Goal: Transaction & Acquisition: Purchase product/service

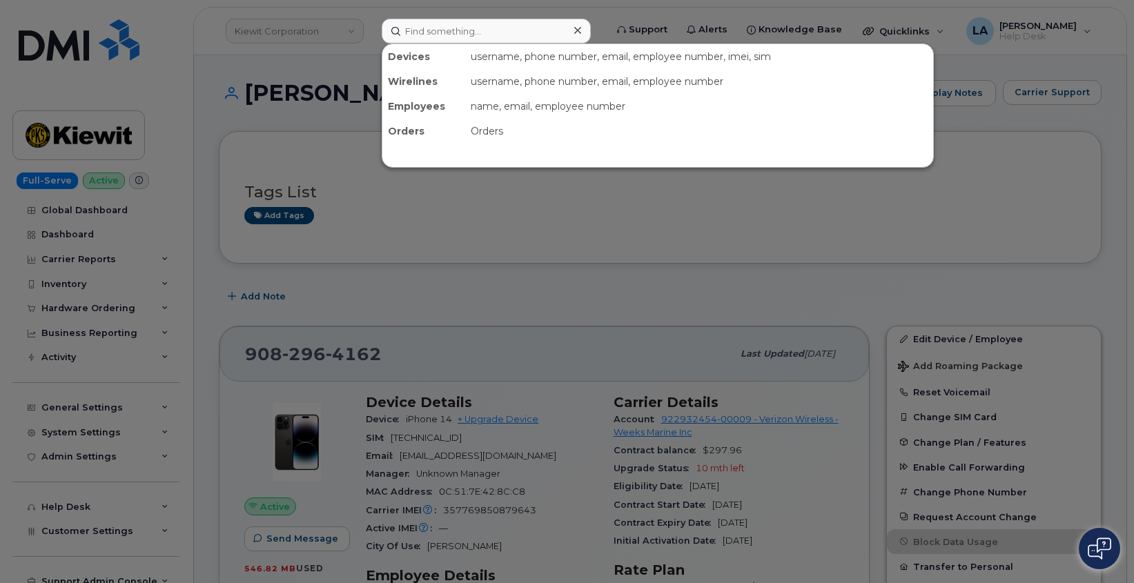
click at [428, 33] on input at bounding box center [486, 31] width 209 height 25
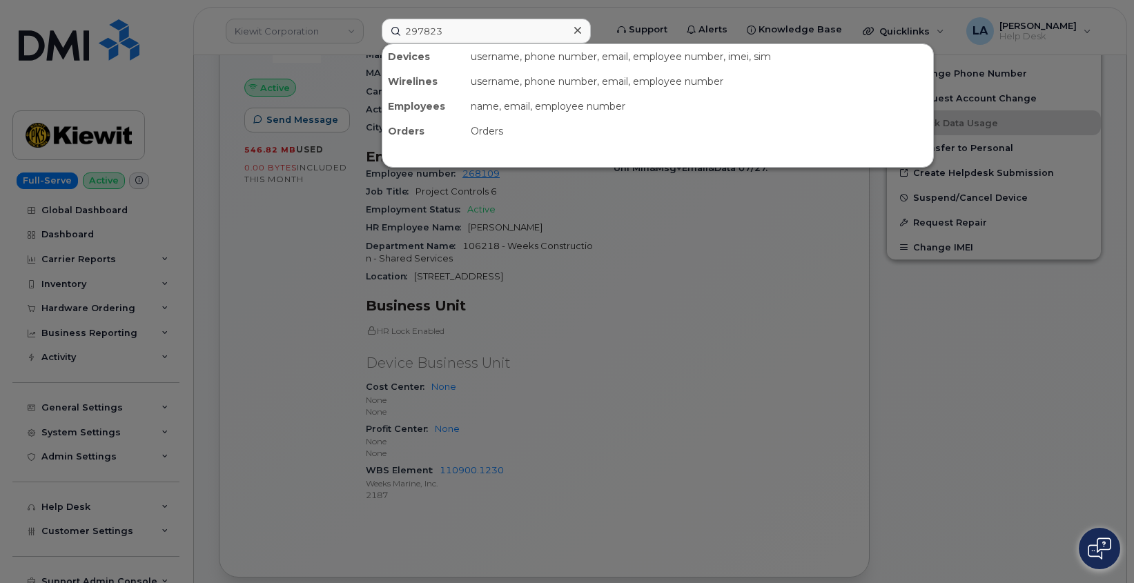
scroll to position [419, 0]
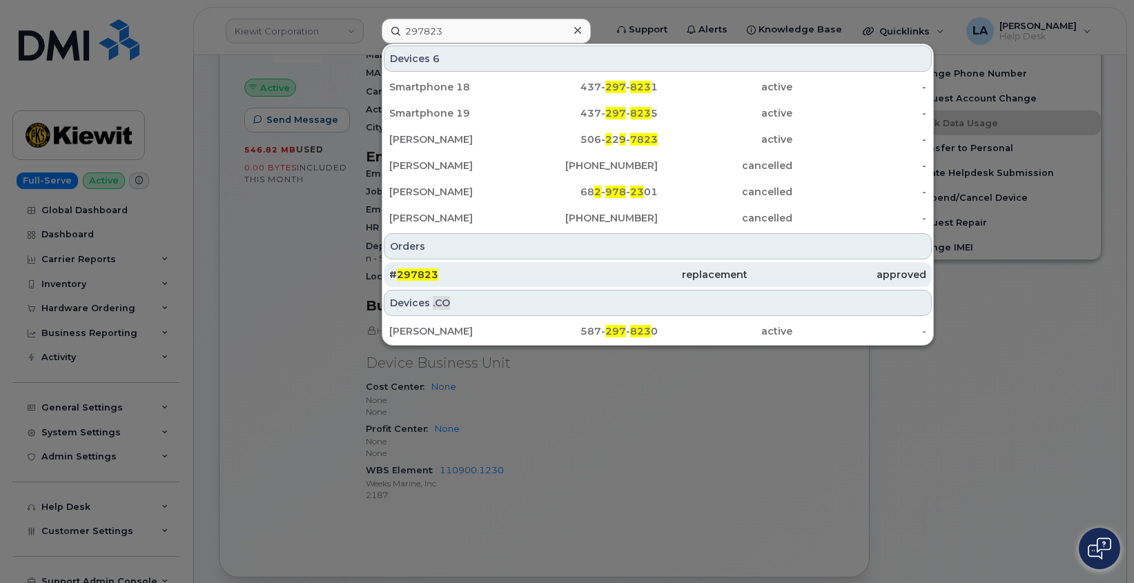
type input "297823"
click at [415, 276] on span "297823" at bounding box center [417, 274] width 41 height 12
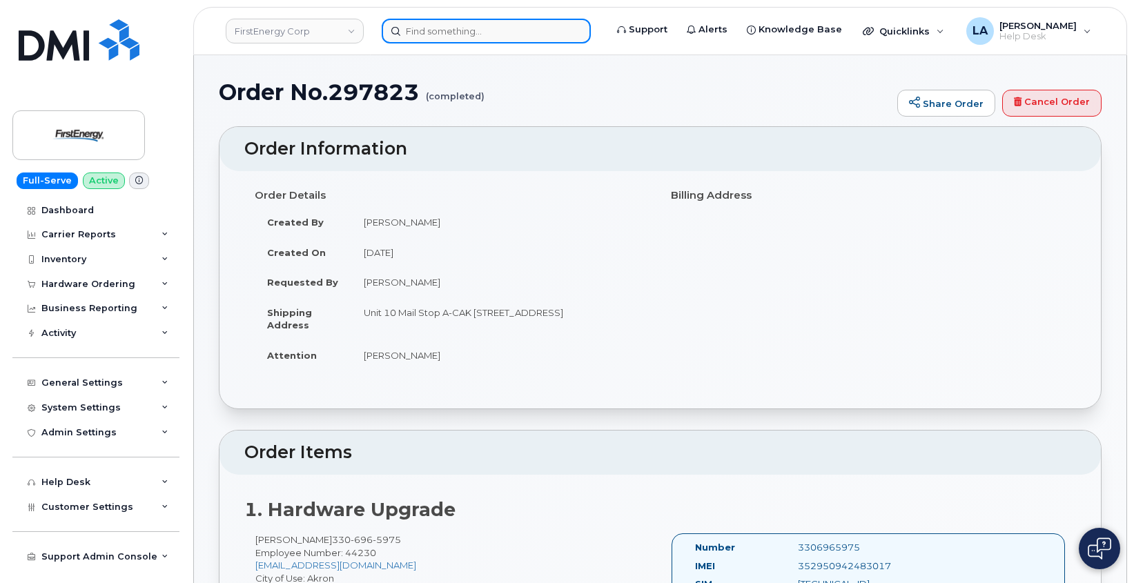
click at [432, 30] on input at bounding box center [486, 31] width 209 height 25
paste input "[PHONE_NUMBER]"
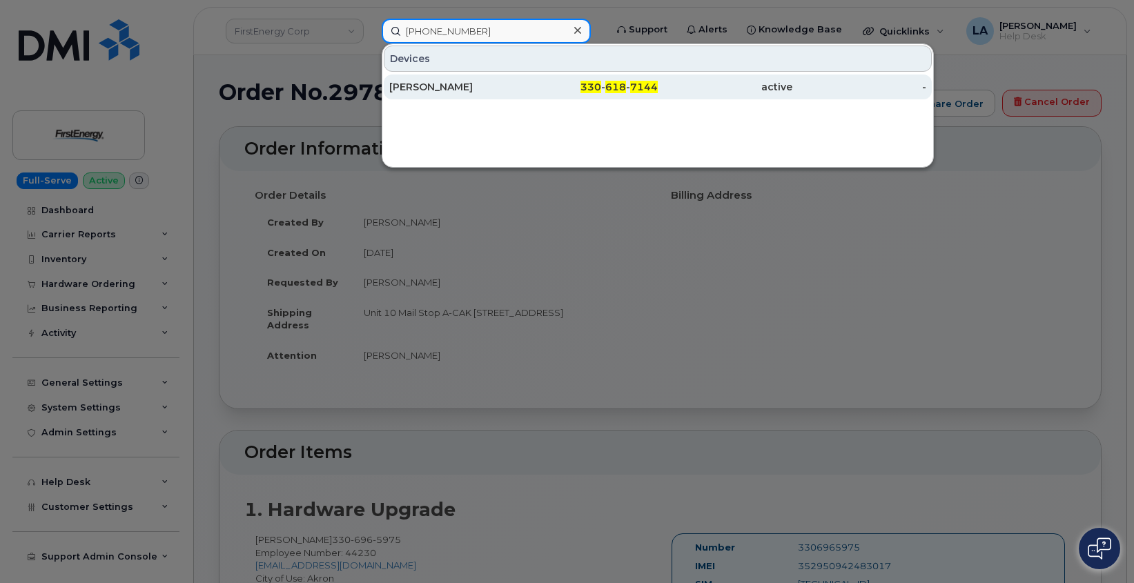
type input "[PHONE_NUMBER]"
click at [413, 90] on div "ANTHONY S KASHIWSKY" at bounding box center [456, 87] width 135 height 14
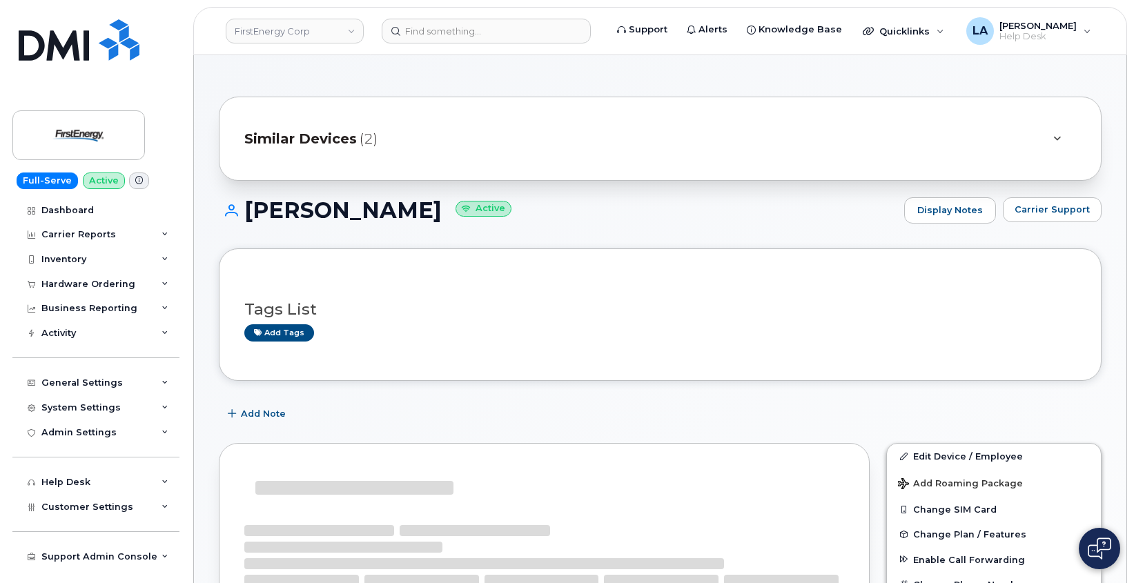
drag, startPoint x: 528, startPoint y: 218, endPoint x: 234, endPoint y: 212, distance: 294.7
click at [234, 212] on h1 "ANTHONY S KASHIWSKY Active" at bounding box center [558, 210] width 678 height 24
copy h1 "ANTHONY S KASHIWSKY"
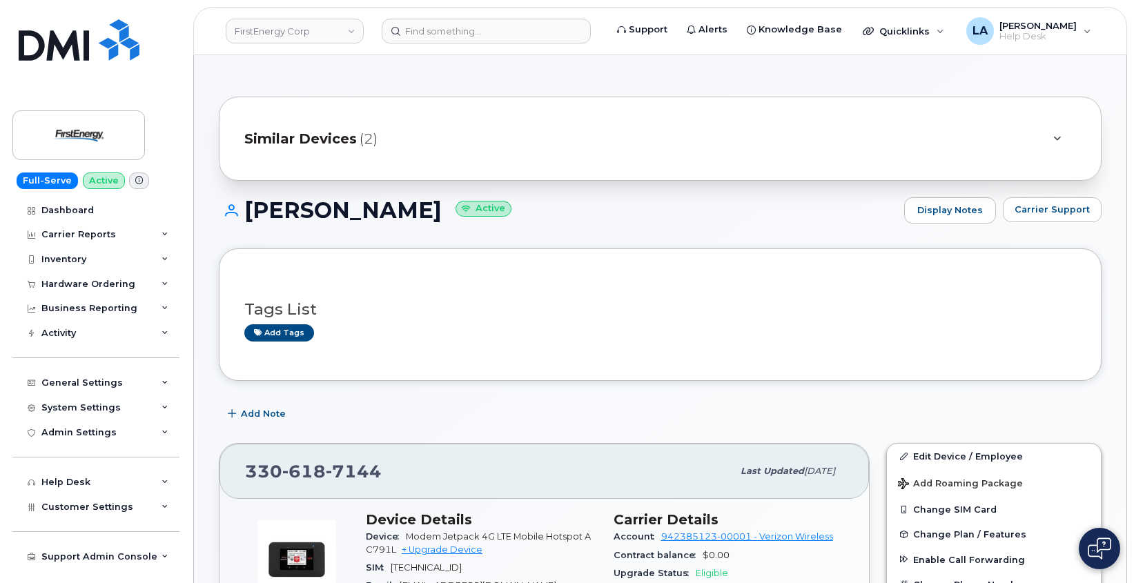
drag, startPoint x: 1133, startPoint y: 124, endPoint x: 1135, endPoint y: 161, distance: 36.6
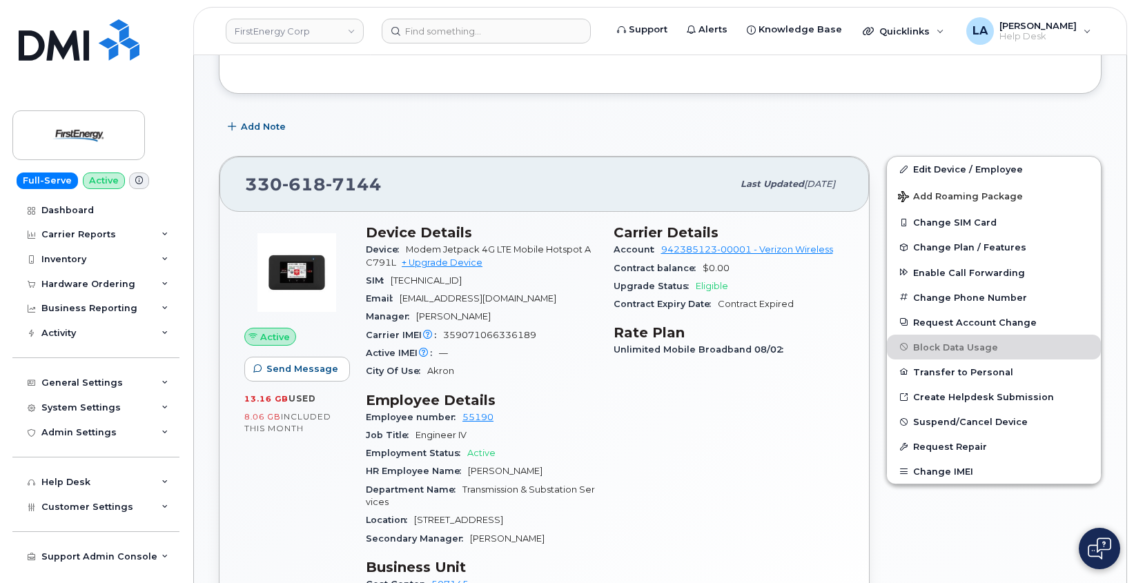
scroll to position [353, 0]
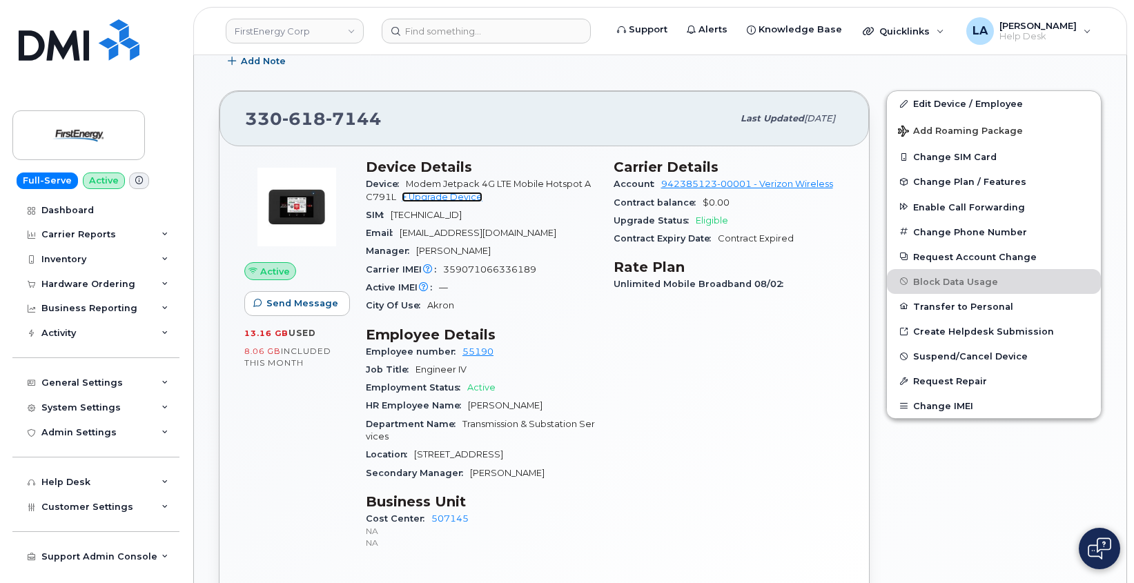
click at [455, 201] on link "+ Upgrade Device" at bounding box center [442, 197] width 81 height 10
click at [446, 197] on link "+ Upgrade Device" at bounding box center [442, 197] width 81 height 10
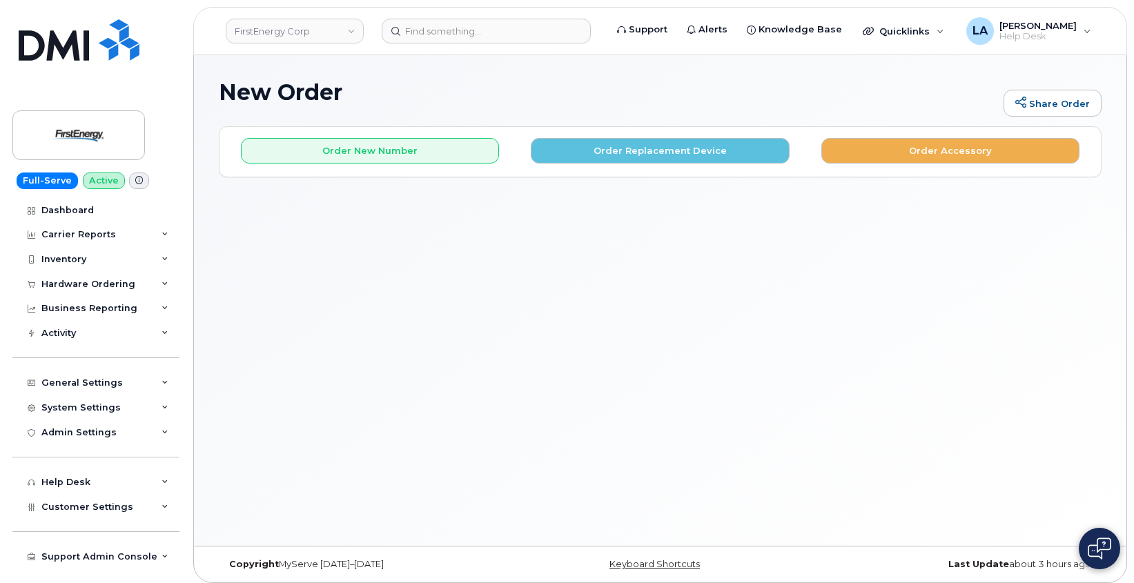
drag, startPoint x: 965, startPoint y: 357, endPoint x: 965, endPoint y: 348, distance: 8.3
click at [965, 357] on div "New Order Share Order × Share This Order If you want to allow others to create …" at bounding box center [660, 300] width 932 height 491
click at [562, 148] on button "Order Replacement Device" at bounding box center [660, 151] width 258 height 26
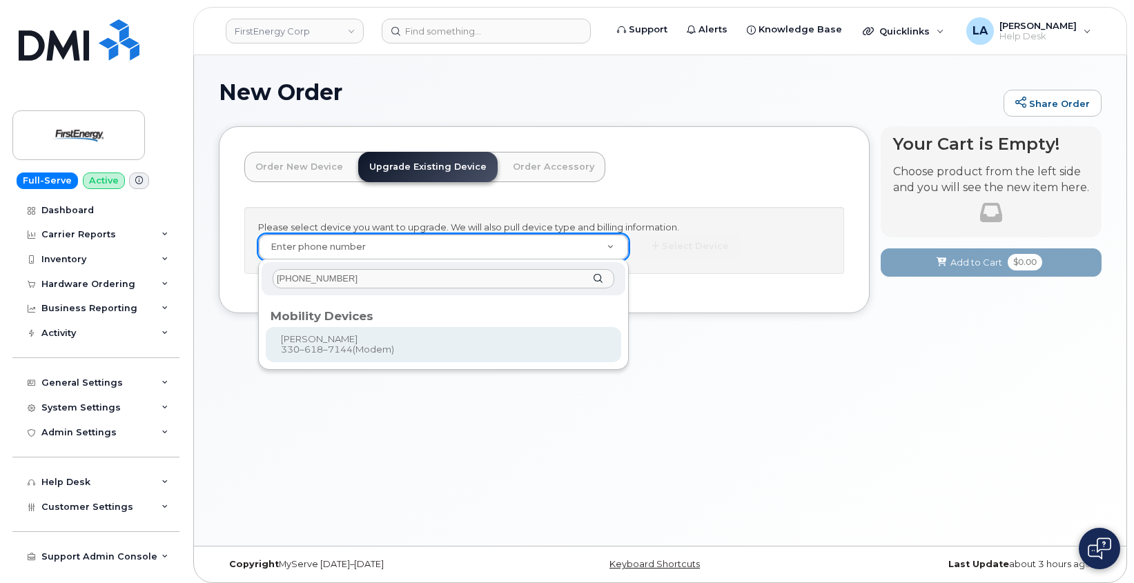
type input "330 618 7144"
type input "834393"
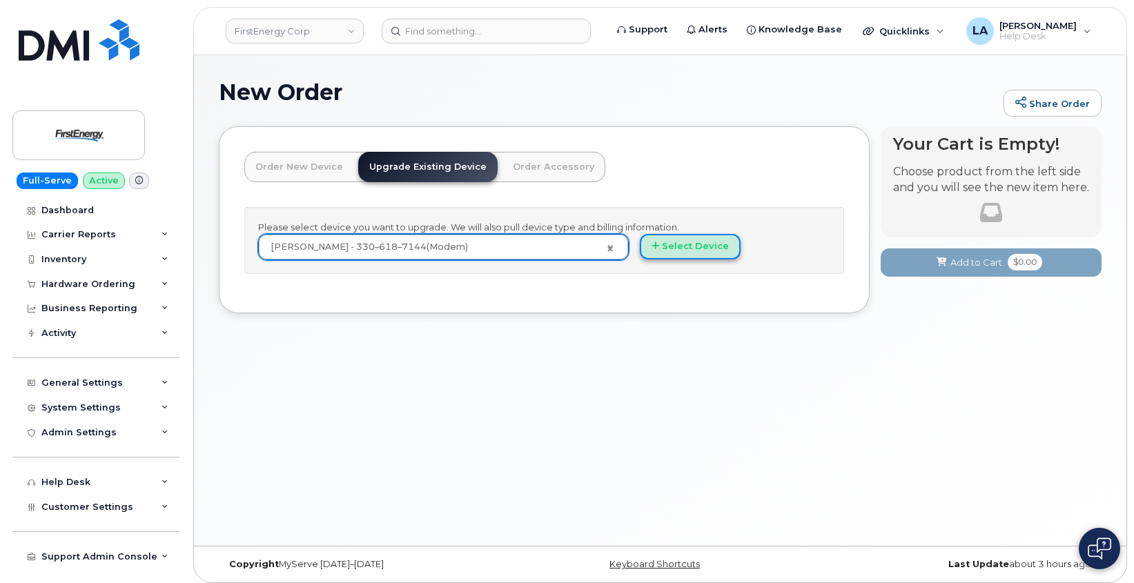
click at [712, 251] on button "Select Device" at bounding box center [690, 247] width 101 height 26
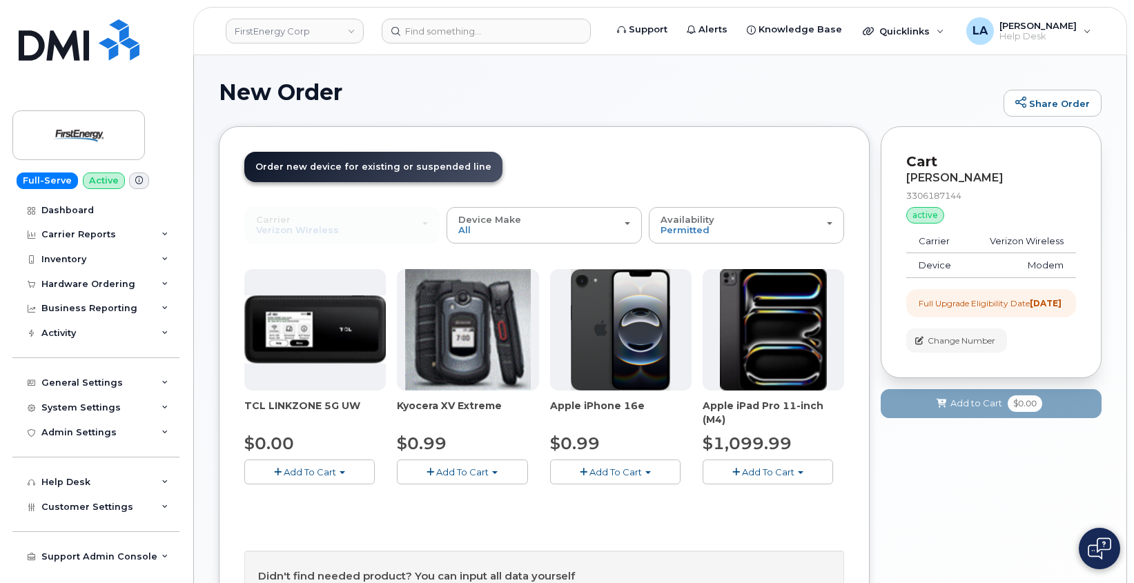
click at [332, 471] on span "Add To Cart" at bounding box center [310, 471] width 52 height 11
click at [318, 491] on link "$0.00 - 2 Year Upgrade" at bounding box center [314, 497] width 133 height 17
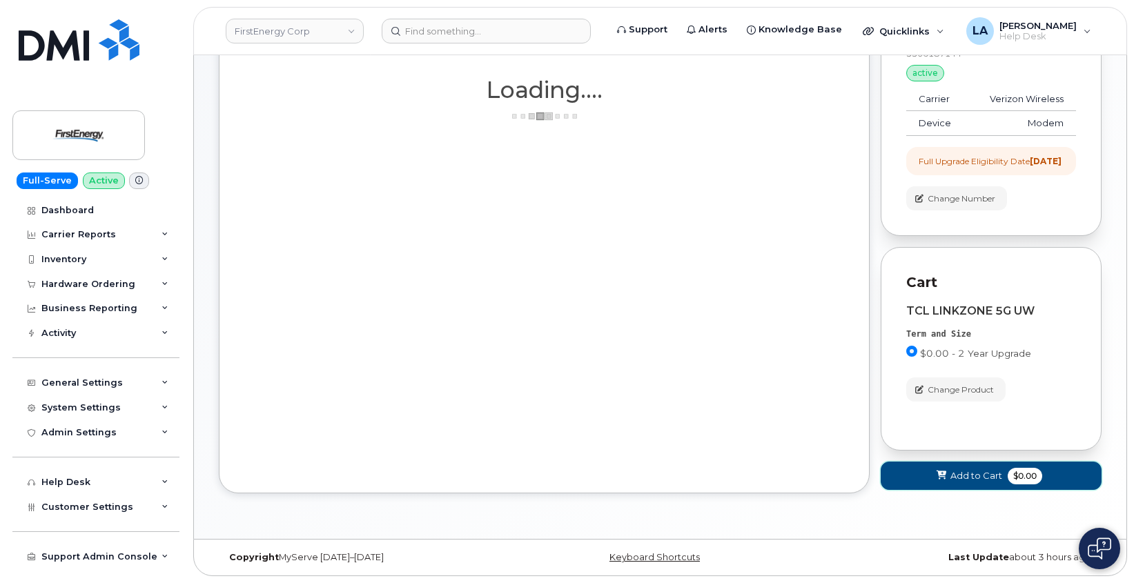
click at [915, 469] on button "Add to Cart $0.00" at bounding box center [990, 476] width 221 height 28
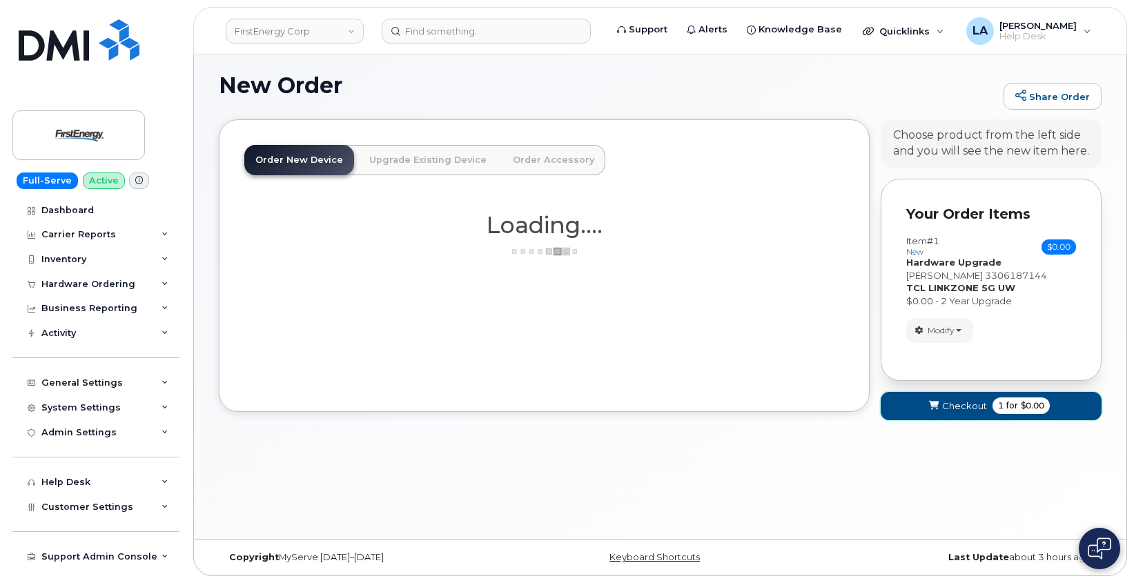
click at [936, 411] on icon "submit" at bounding box center [934, 406] width 10 height 9
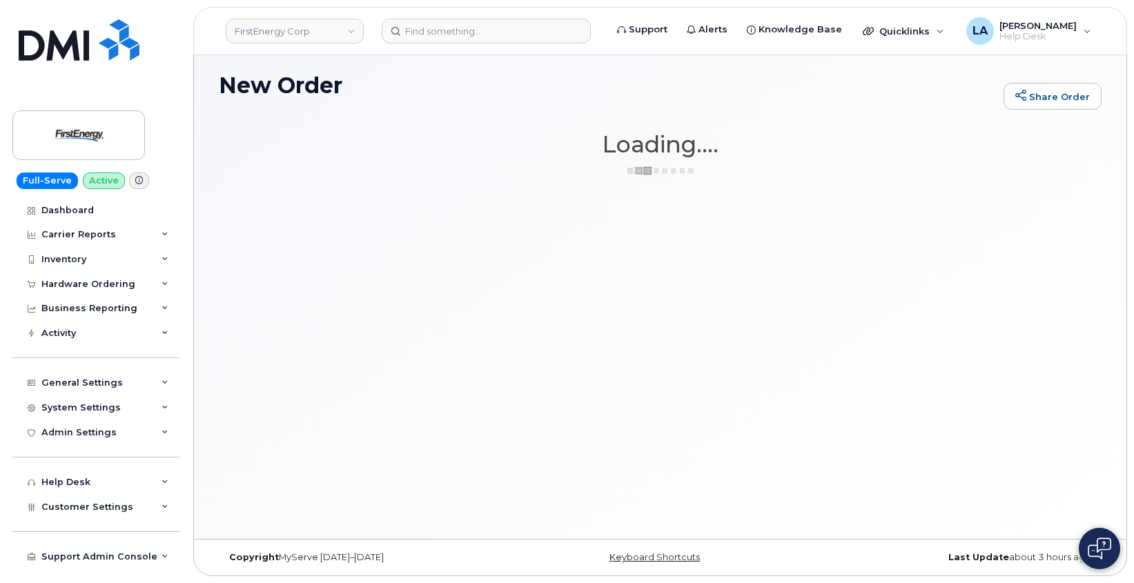
click at [971, 309] on div "New Order Share Order × Share This Order If you want to allow others to create …" at bounding box center [660, 293] width 932 height 491
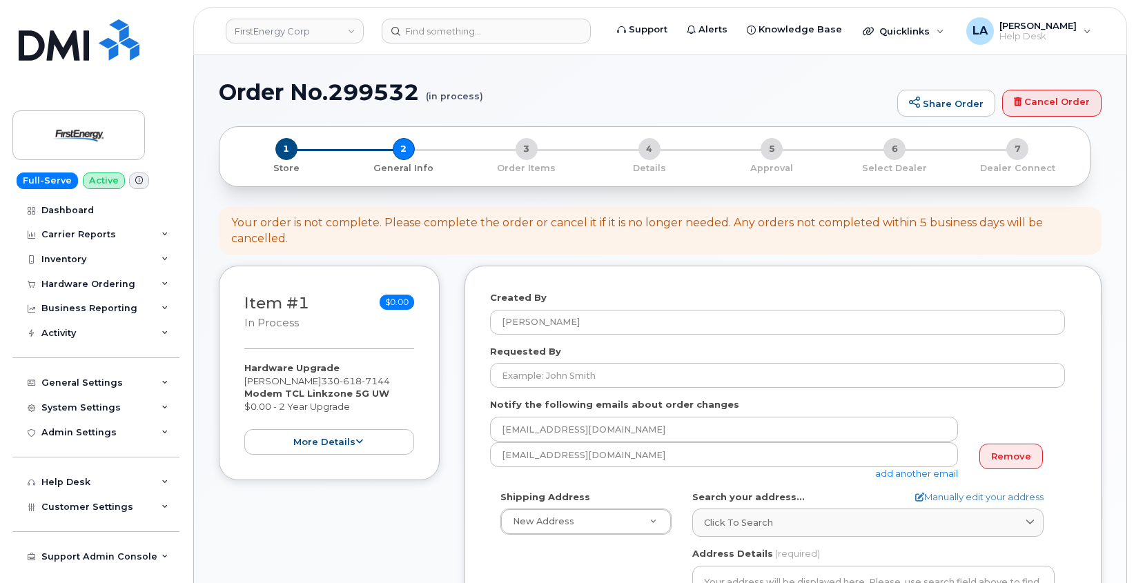
select select
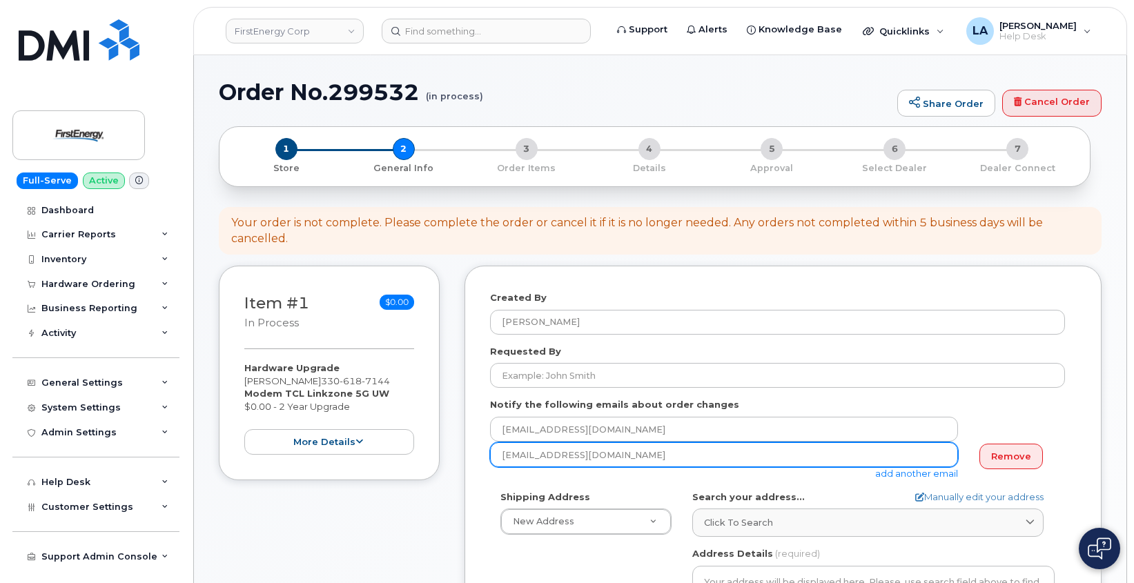
drag, startPoint x: 635, startPoint y: 461, endPoint x: 439, endPoint y: 458, distance: 196.6
click at [439, 458] on div "Item #1 in process $0.00 Hardware Upgrade [PERSON_NAME] [PHONE_NUMBER] Modem TC…" at bounding box center [660, 577] width 882 height 623
paste input "bfrees@firstenergycorp"
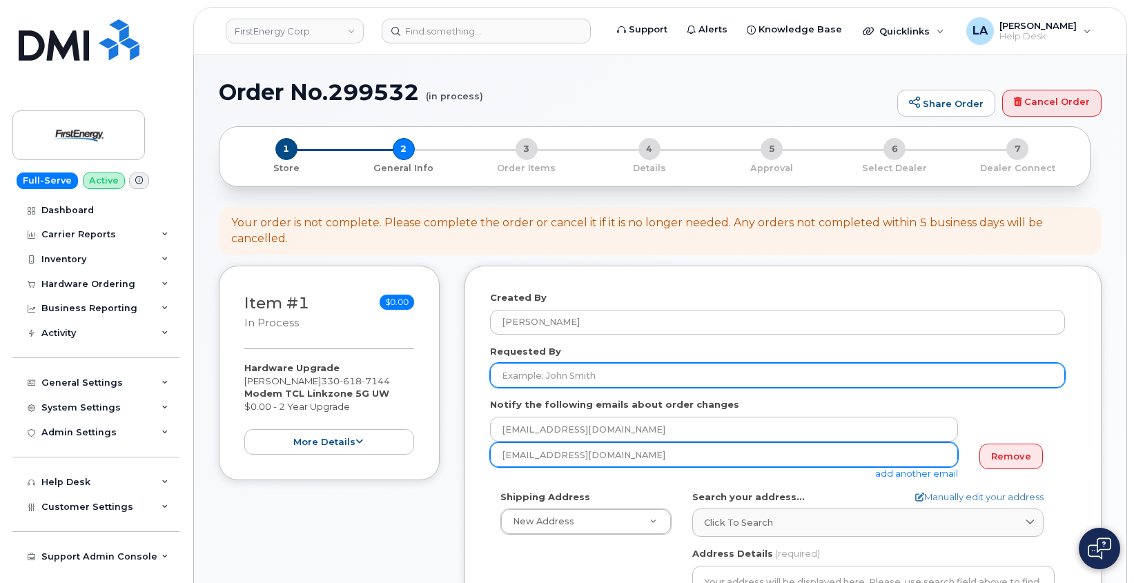
type input "[EMAIL_ADDRESS][DOMAIN_NAME]"
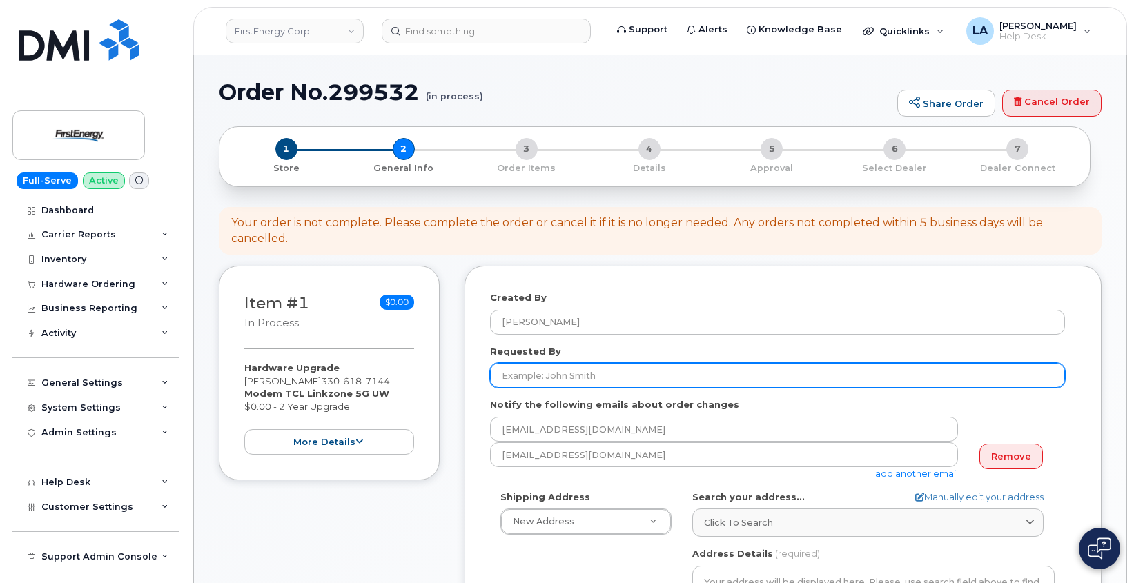
drag, startPoint x: 582, startPoint y: 372, endPoint x: 533, endPoint y: 376, distance: 48.5
click at [582, 372] on input "Requested By" at bounding box center [777, 375] width 575 height 25
click at [515, 373] on input "Requested By" at bounding box center [777, 375] width 575 height 25
paste input "[PERSON_NAME]"
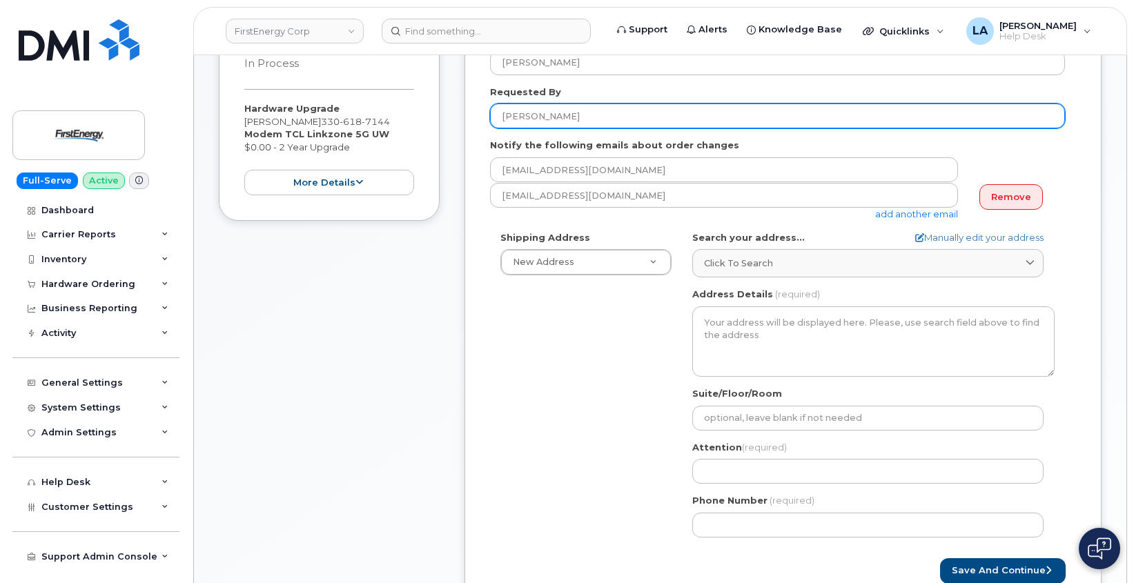
scroll to position [261, 0]
type input "[PERSON_NAME]"
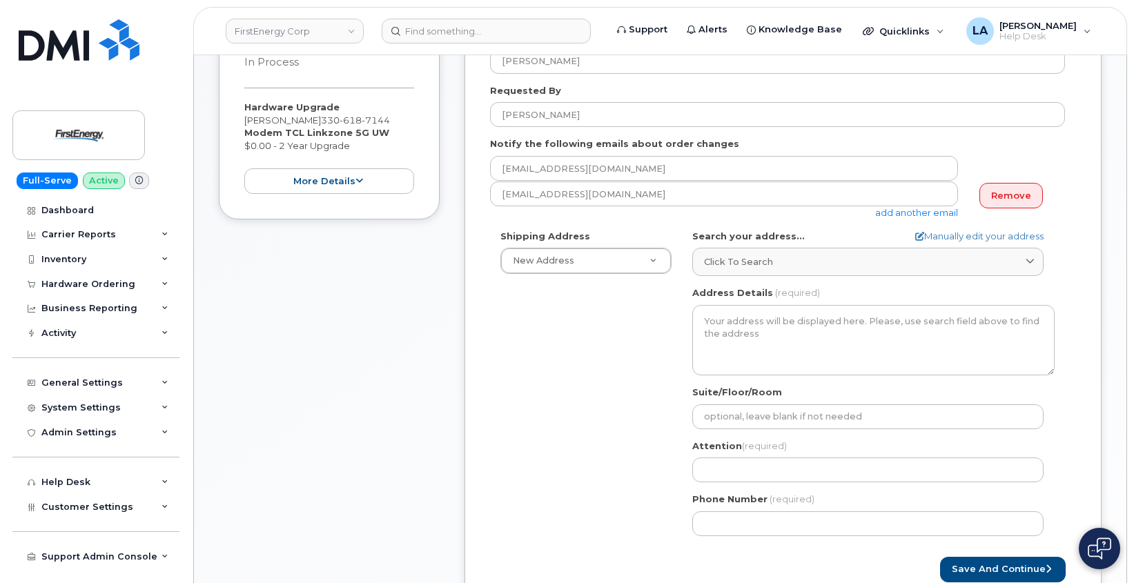
click at [326, 381] on div "Item #1 in process $0.00 Hardware Upgrade [PERSON_NAME] [PHONE_NUMBER] Modem TC…" at bounding box center [329, 316] width 221 height 623
click at [1079, 388] on div "Created By [PERSON_NAME] Requested By [PERSON_NAME] Notify the following emails…" at bounding box center [782, 306] width 637 height 602
click at [760, 257] on span "Click to search" at bounding box center [738, 261] width 69 height 13
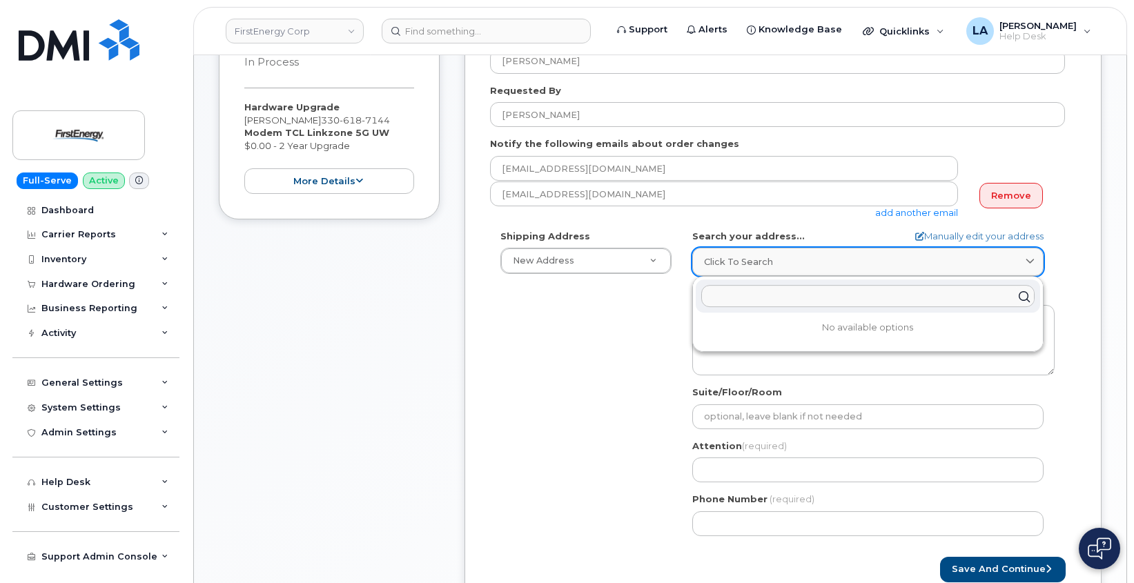
paste input "7755 Alburn Rd"
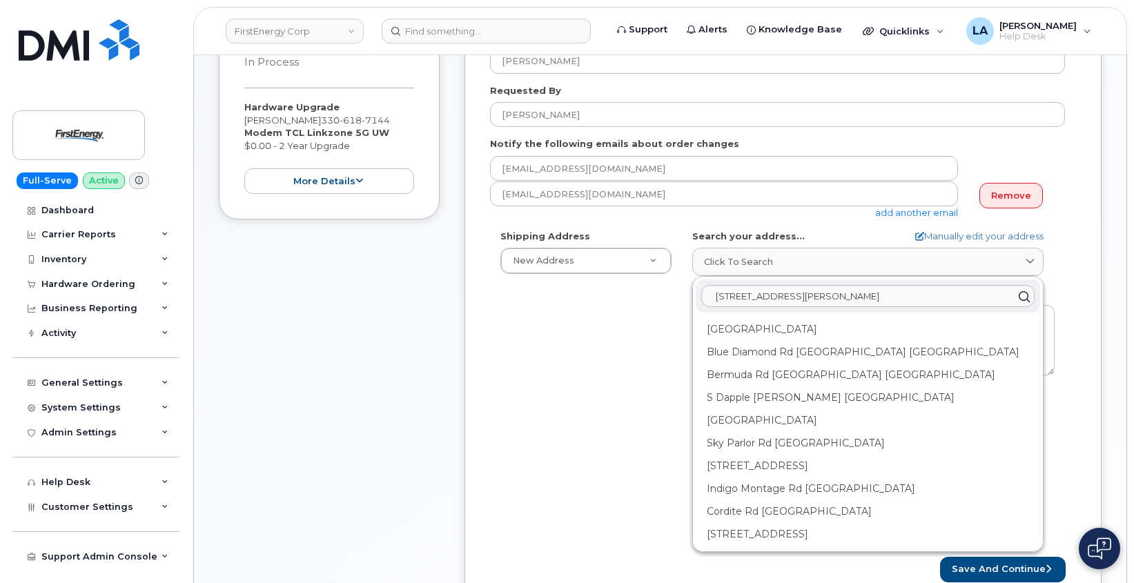
click at [500, 366] on div "Shipping Address New Address New Address 3601 Ridge Rd 543 Lake Rd 14 N Shue St…" at bounding box center [777, 388] width 575 height 317
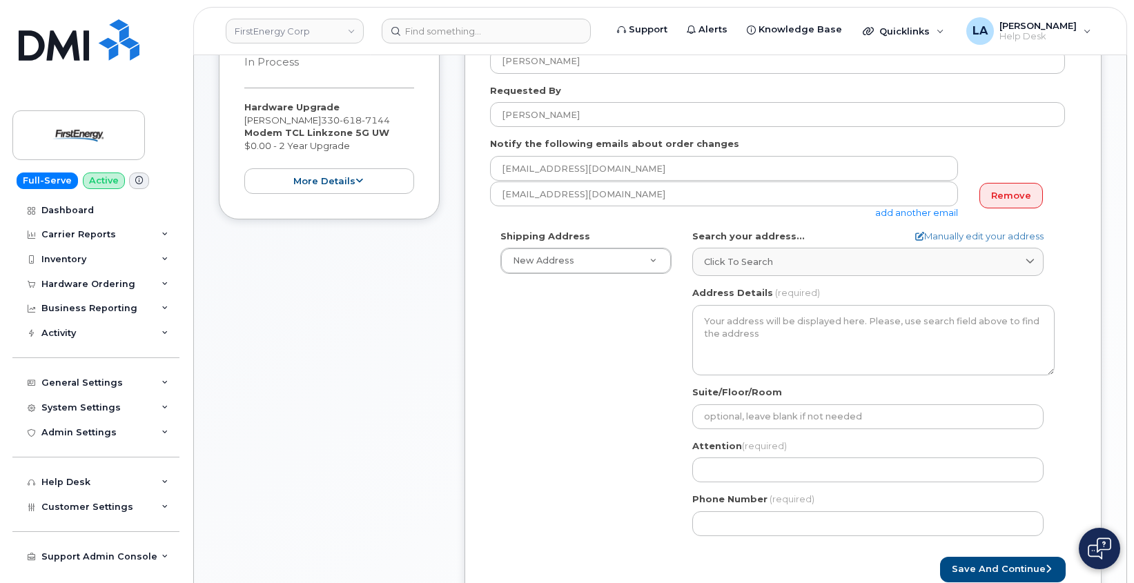
drag, startPoint x: 1084, startPoint y: 286, endPoint x: 1067, endPoint y: 280, distance: 18.1
click at [1084, 286] on div "Created By Lanette Aparicio Requested By ANTHONY S KASHIWSKY Notify the followi…" at bounding box center [782, 306] width 637 height 602
click at [777, 264] on div "Click to search" at bounding box center [868, 261] width 328 height 13
paste input "7755 Auburn RdPainesville, OH 4407"
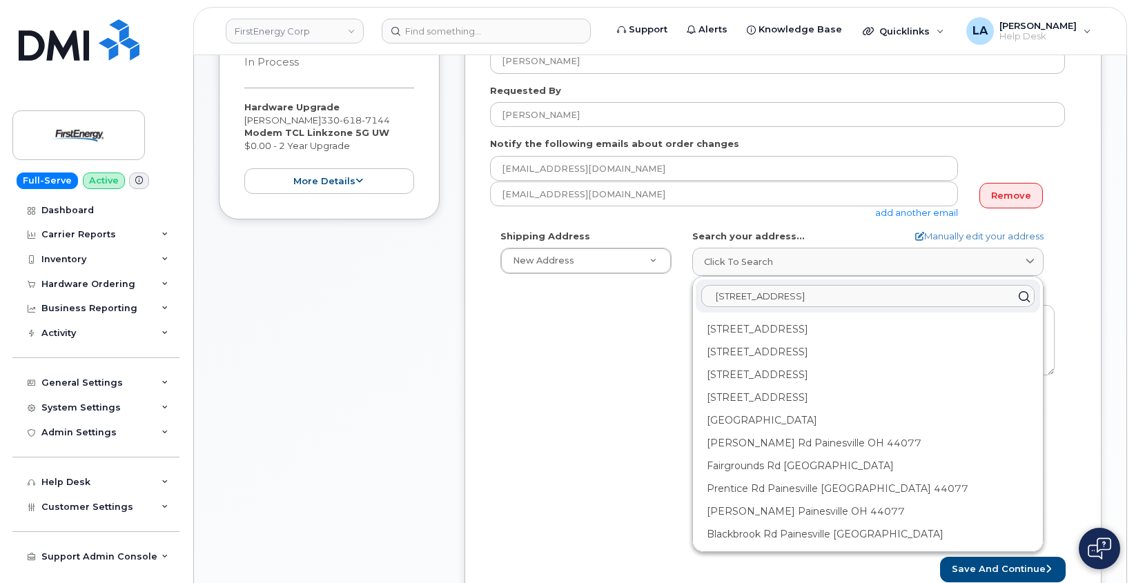
drag, startPoint x: 976, startPoint y: 293, endPoint x: 597, endPoint y: 304, distance: 379.6
click at [635, 301] on div "Shipping Address New Address New Address 3601 Ridge Rd 543 Lake Rd 14 N Shue St…" at bounding box center [777, 388] width 575 height 317
type input "7755 Alburn Rd7755 Auburn RdPainesville, OH 4407"
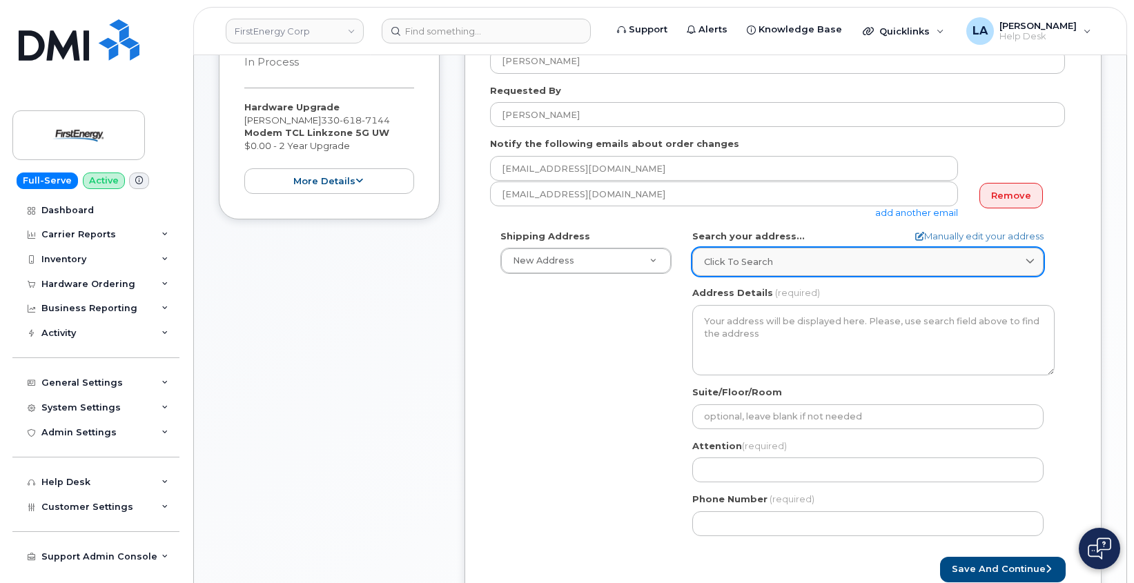
click at [762, 255] on span "Click to search" at bounding box center [738, 261] width 69 height 13
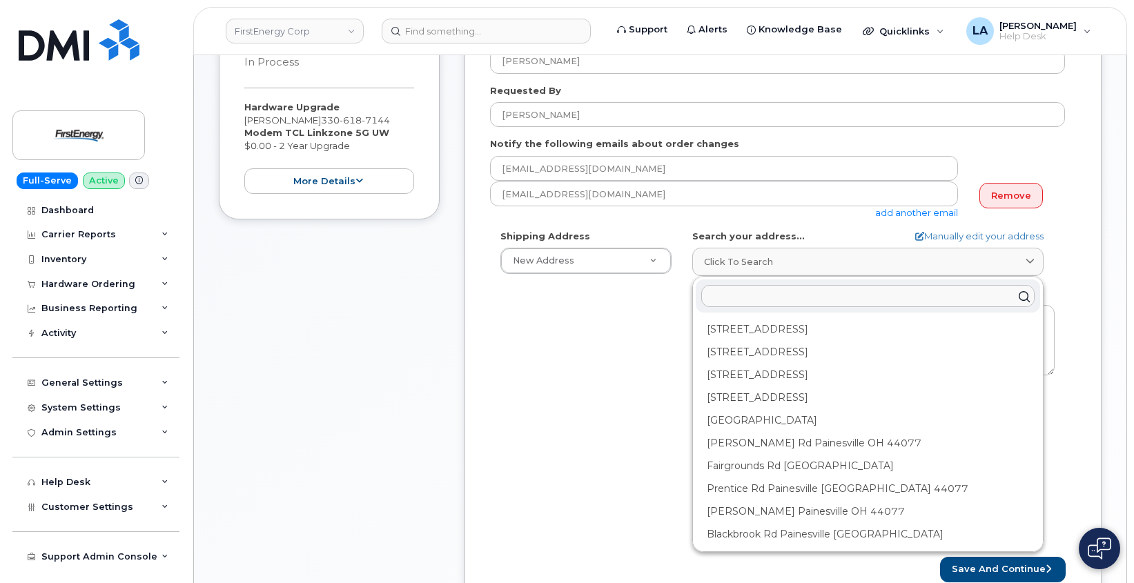
paste input "7755 Auburn RdPainesville, OH 4407"
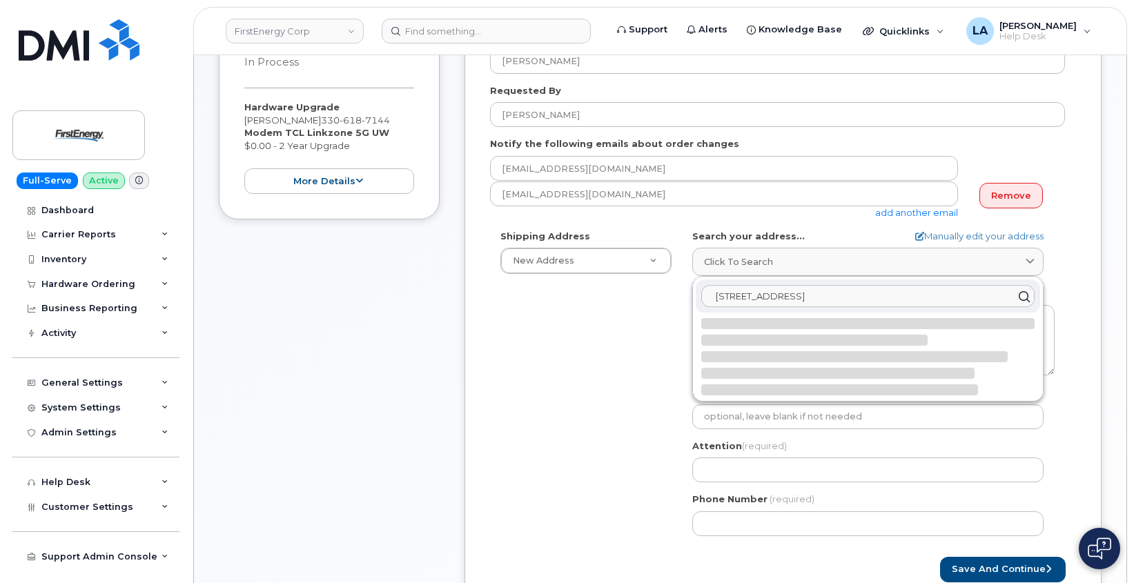
click at [789, 295] on input "7755 Auburn RdPainesville, OH 4407" at bounding box center [867, 296] width 333 height 22
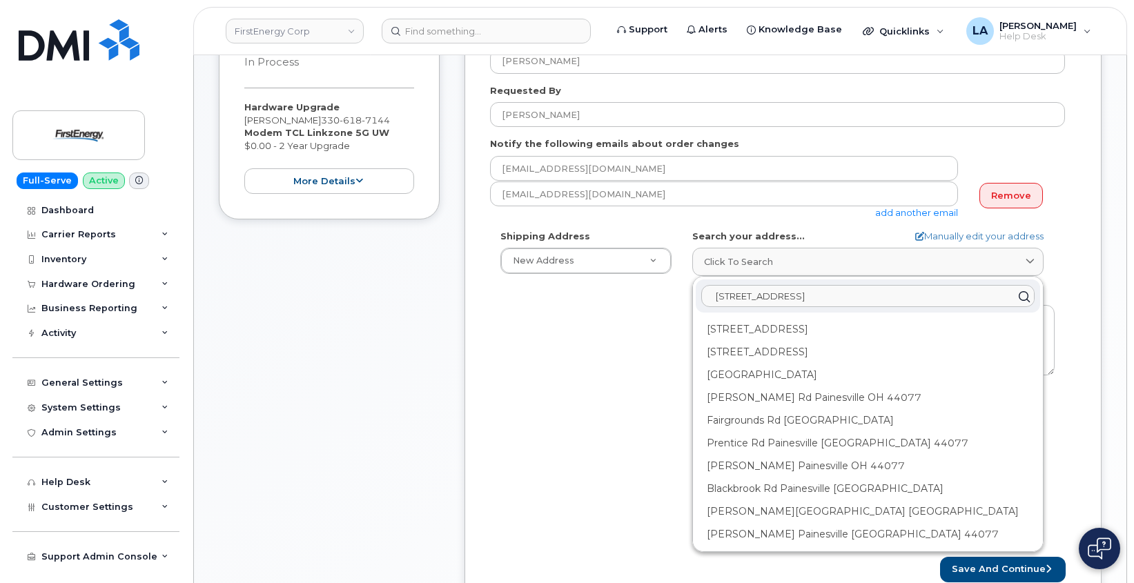
type input "7755 Auburn Rd Painesville, OH 4407"
click at [553, 435] on div "Shipping Address New Address New Address 3601 Ridge Rd 543 Lake Rd 14 N Shue St…" at bounding box center [777, 388] width 575 height 317
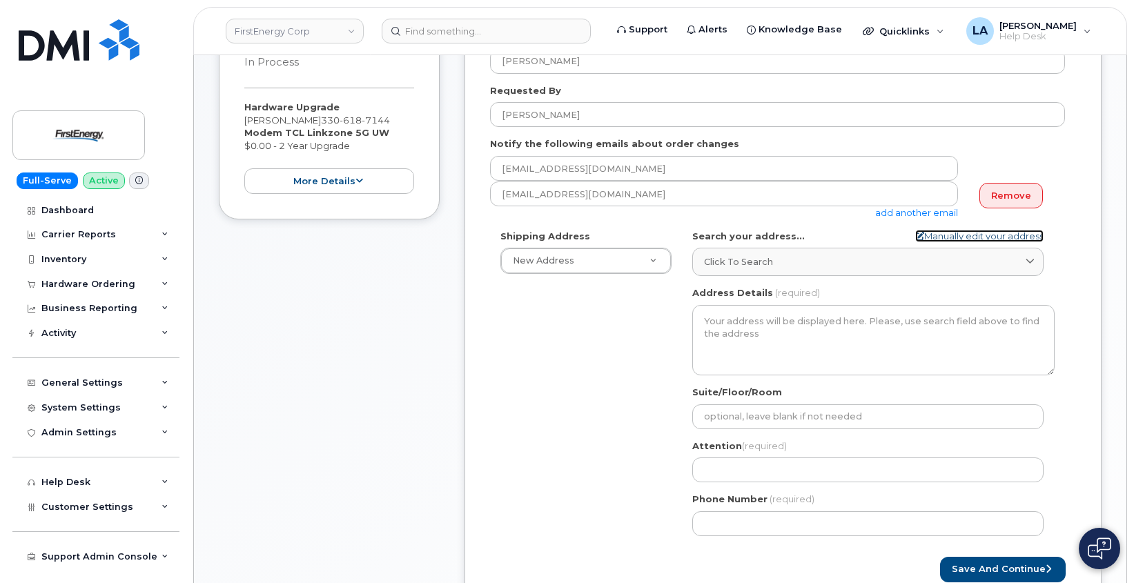
click at [1007, 238] on link "Manually edit your address" at bounding box center [979, 236] width 128 height 13
select select
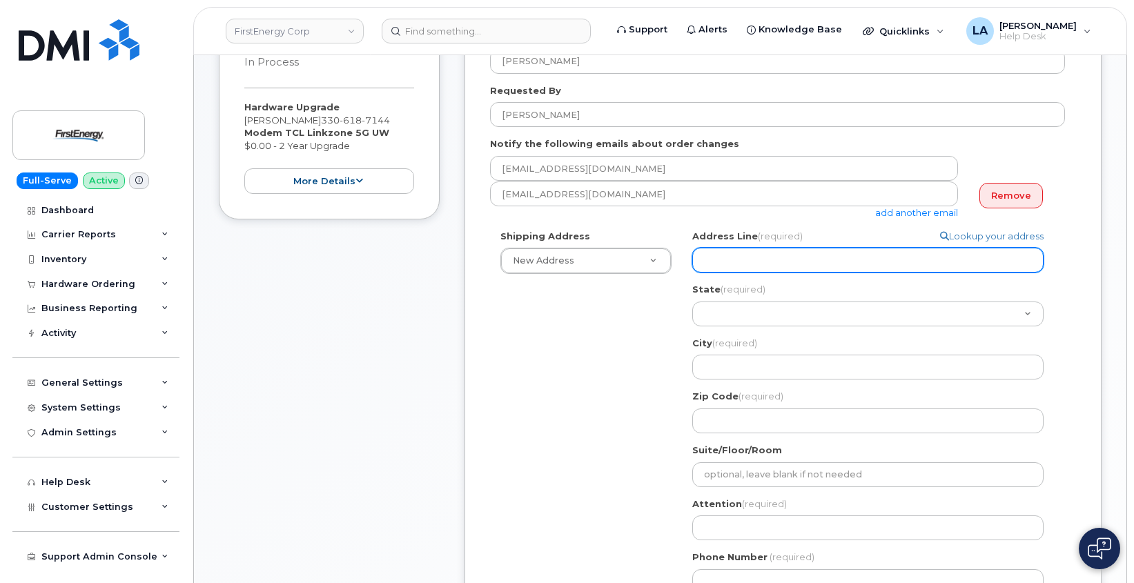
click at [740, 266] on input "Address Line (required)" at bounding box center [867, 260] width 351 height 25
paste input "7755 Auburn Rd"
select select
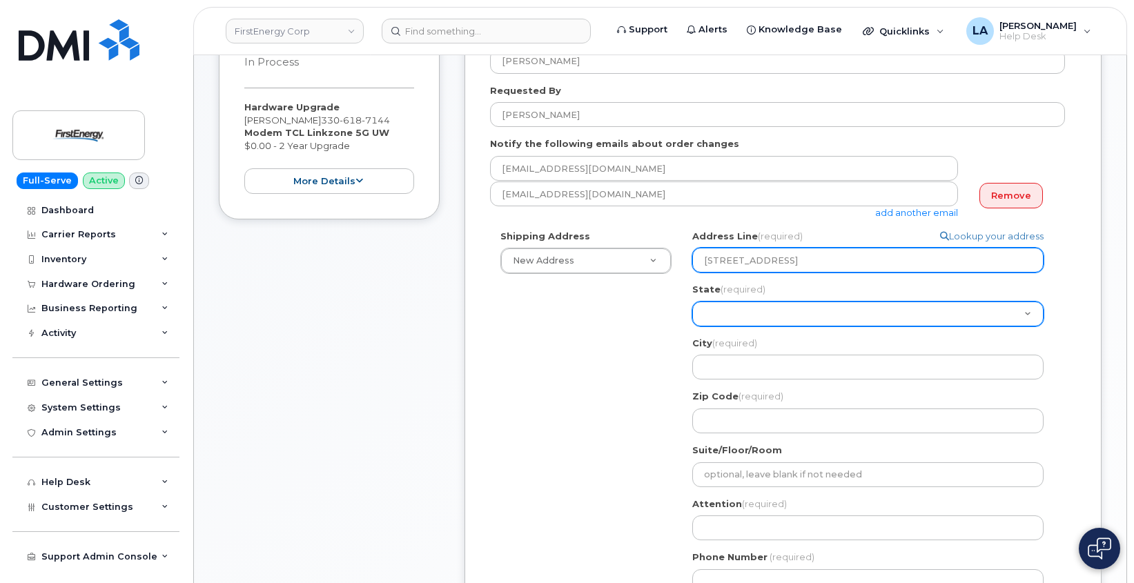
type input "7755 Auburn Rd"
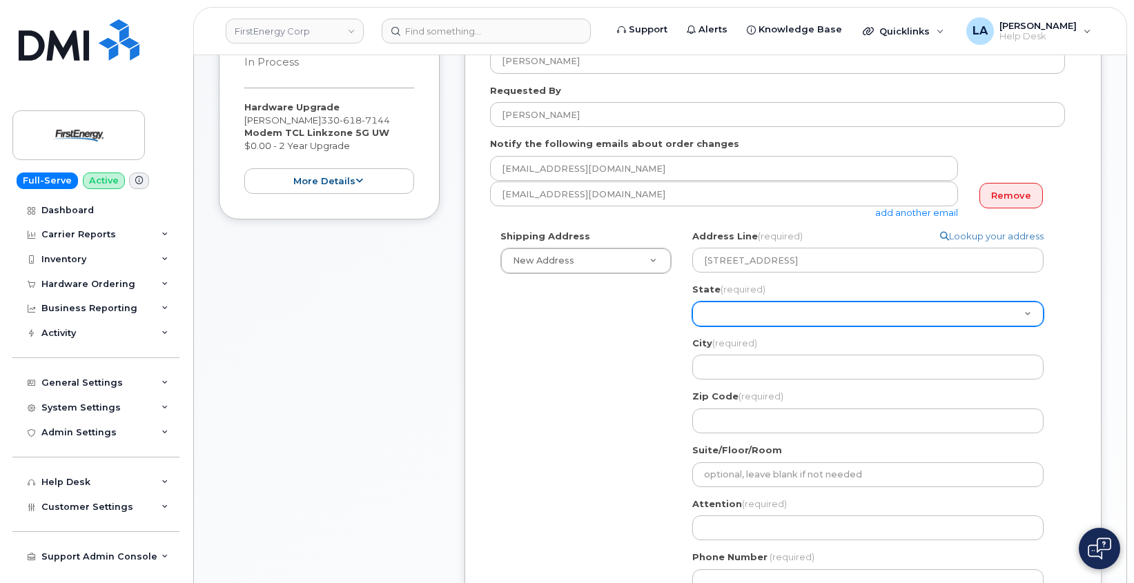
click at [715, 305] on select "Alabama Alaska American Samoa Arizona Arkansas California Colorado Connecticut …" at bounding box center [867, 313] width 351 height 25
select select "OH"
click at [692, 301] on select "Alabama Alaska American Samoa Arizona Arkansas California Colorado Connecticut …" at bounding box center [867, 313] width 351 height 25
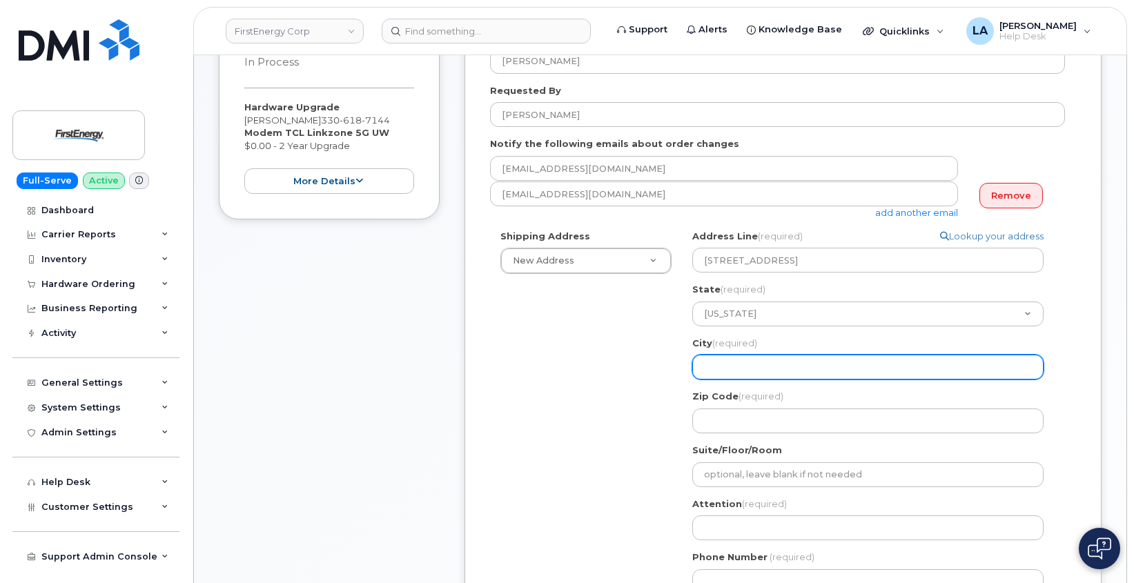
click at [727, 367] on input "City (required)" at bounding box center [867, 367] width 351 height 25
paste input "Painesville,"
select select
type input "Painesville,"
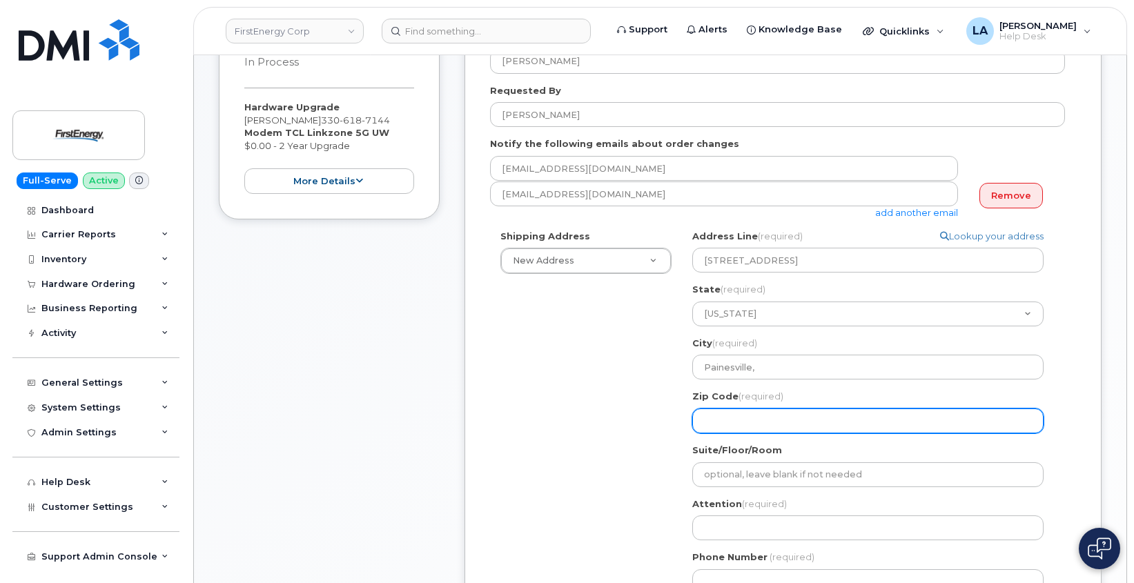
click at [711, 424] on input "Zip Code (required)" at bounding box center [867, 420] width 351 height 25
paste input "4407"
select select
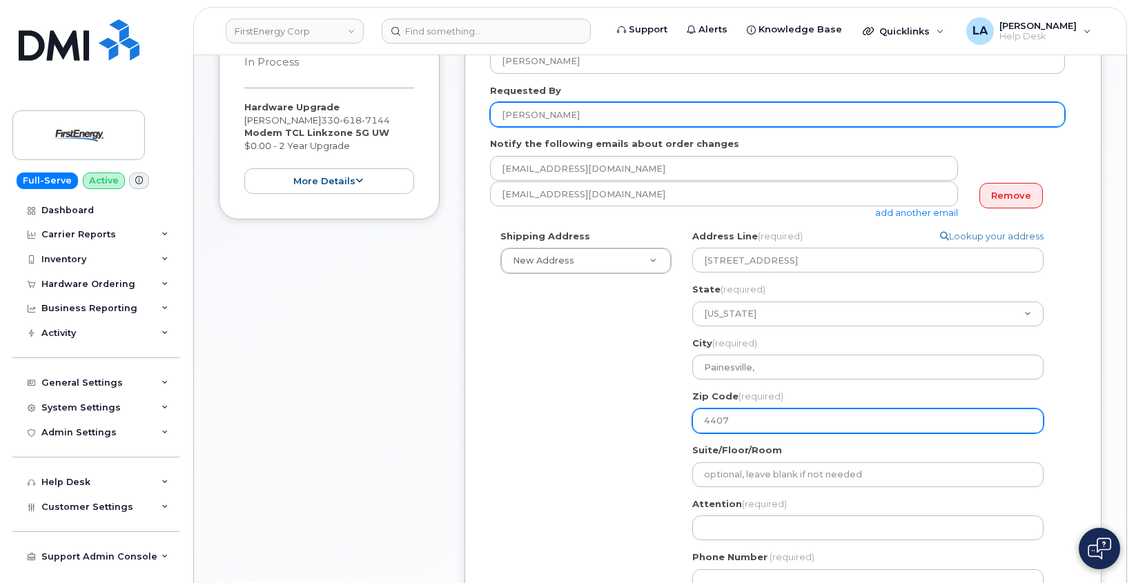
type input "4407"
drag, startPoint x: 635, startPoint y: 111, endPoint x: 437, endPoint y: 117, distance: 198.1
click at [437, 117] on div "Item #1 in process $0.00 Hardware Upgrade ANTHONY S KASHIWSKY 330 618 7144 Mode…" at bounding box center [660, 345] width 882 height 681
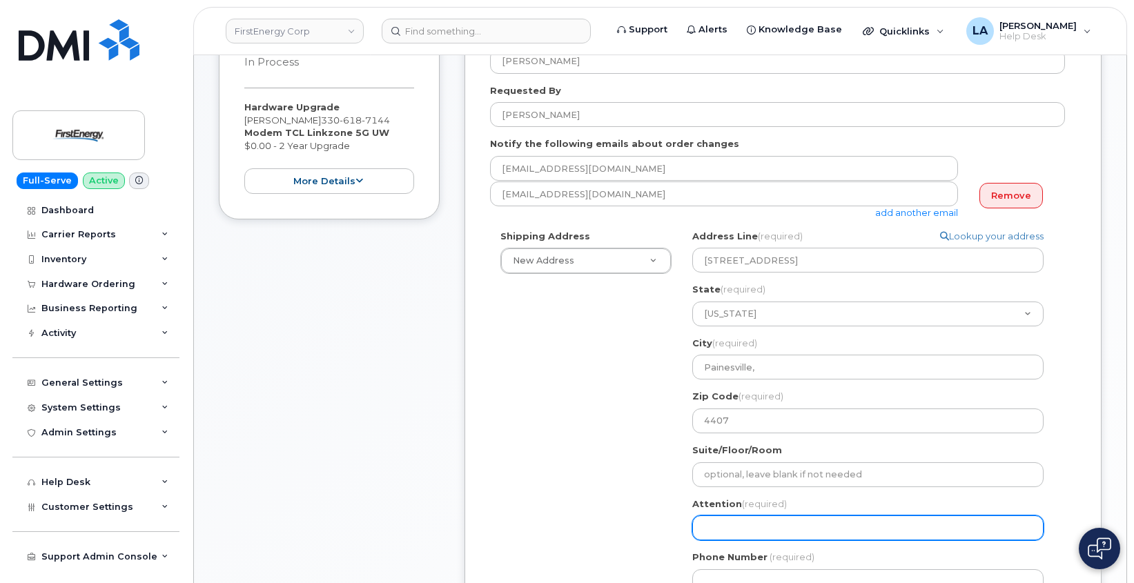
click at [742, 525] on input "Attention (required)" at bounding box center [867, 527] width 351 height 25
paste input "[PERSON_NAME]"
select select
type input "[PERSON_NAME]"
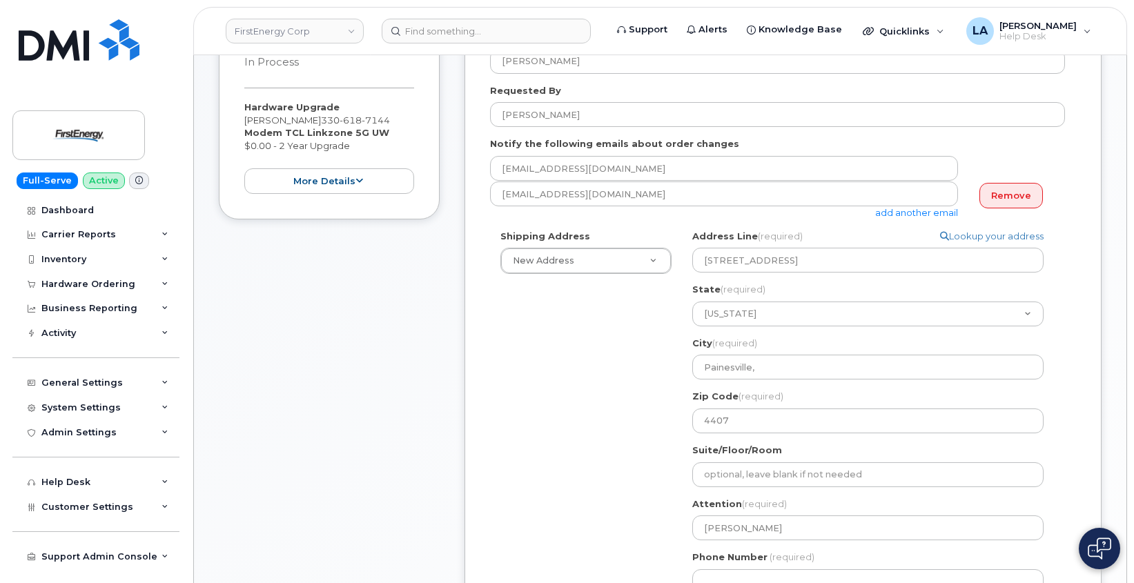
click at [566, 537] on div "Shipping Address New Address New Address 3601 Ridge Rd 543 Lake Rd 14 N Shue St…" at bounding box center [777, 417] width 575 height 375
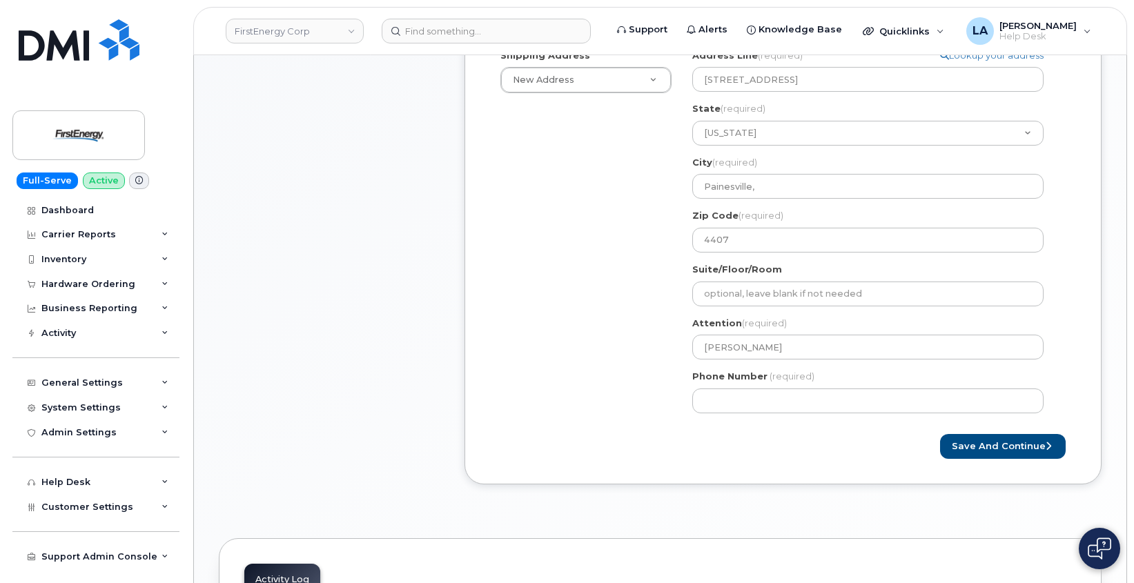
scroll to position [445, 0]
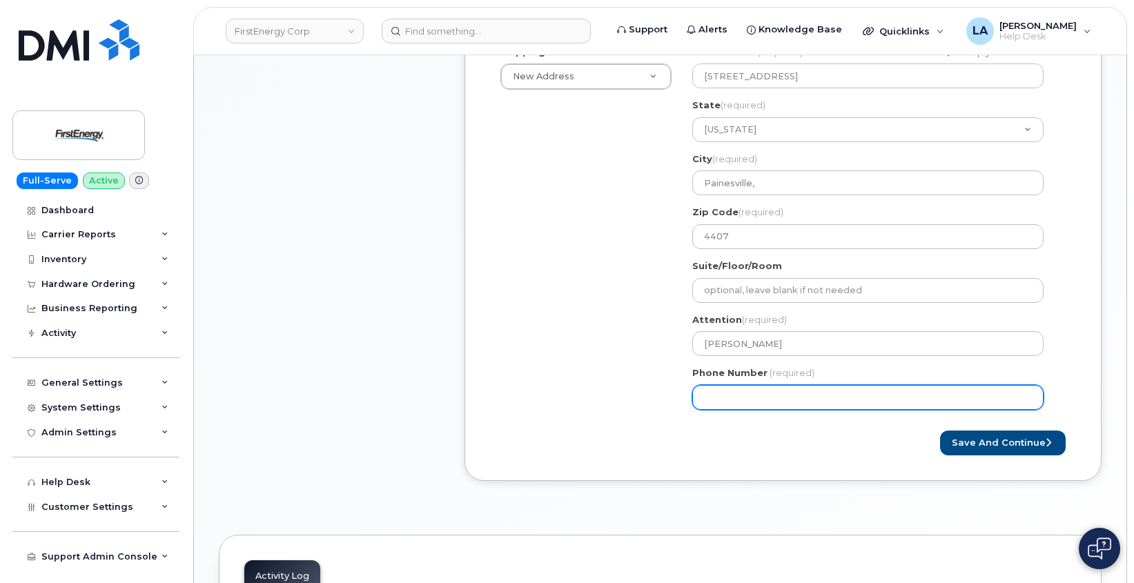
click at [749, 398] on input "Phone Number" at bounding box center [867, 397] width 351 height 25
paste input "3306081161"
select select
type input "3306081161"
click at [1013, 457] on div "Created By Lanette Aparicio Requested By ANTHONY S KASHIWSKY Notify the followi…" at bounding box center [782, 151] width 637 height 660
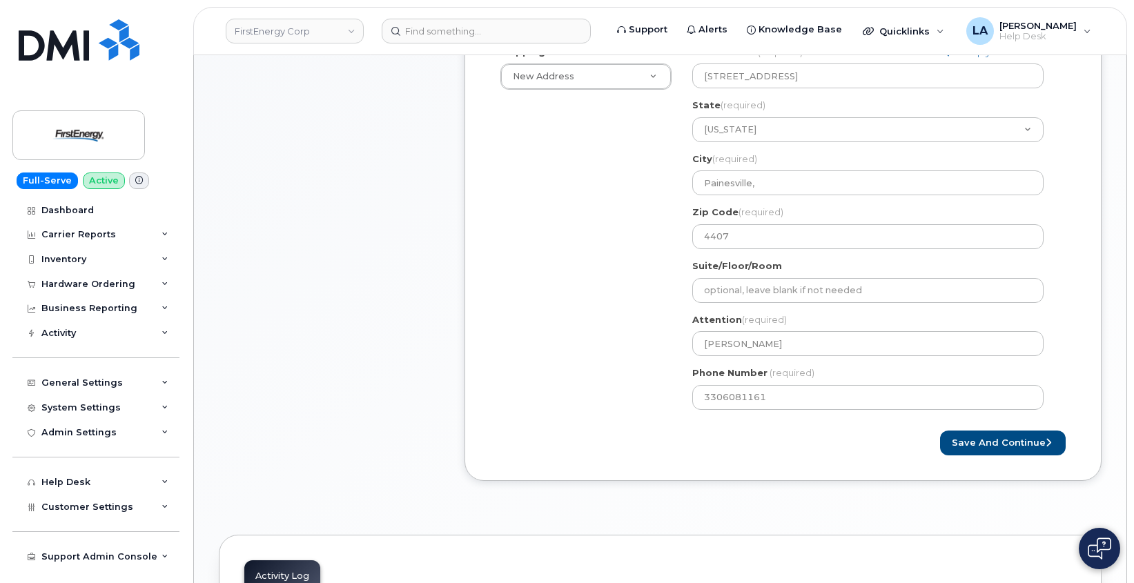
click at [1094, 304] on div "Created By Lanette Aparicio Requested By ANTHONY S KASHIWSKY Notify the followi…" at bounding box center [782, 151] width 637 height 660
click at [1011, 444] on button "Save and Continue" at bounding box center [1003, 444] width 126 height 26
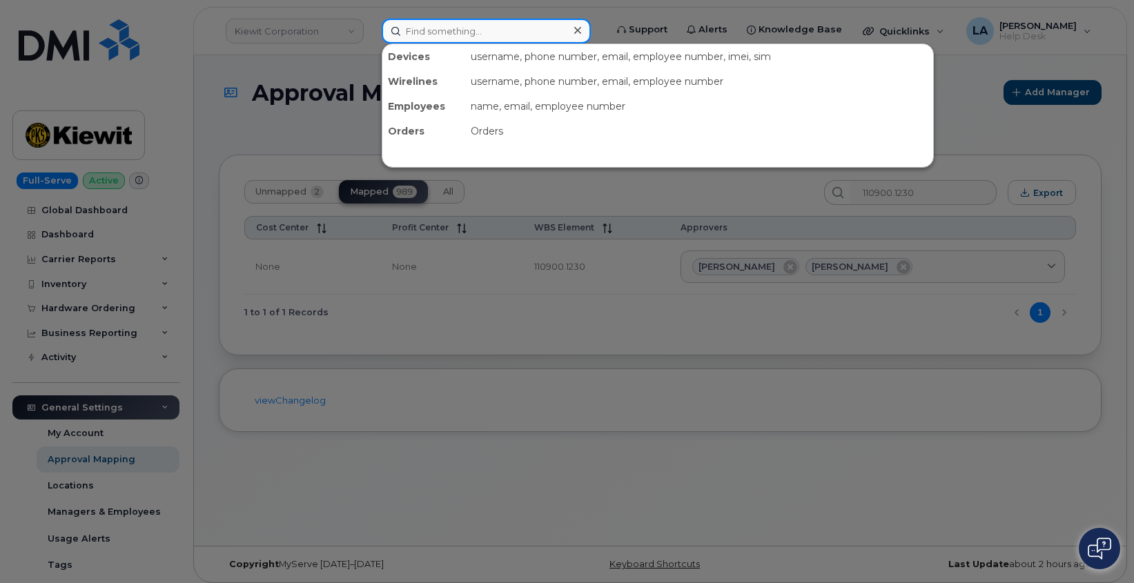
click at [459, 32] on input at bounding box center [486, 31] width 209 height 25
paste input "[PERSON_NAME]"
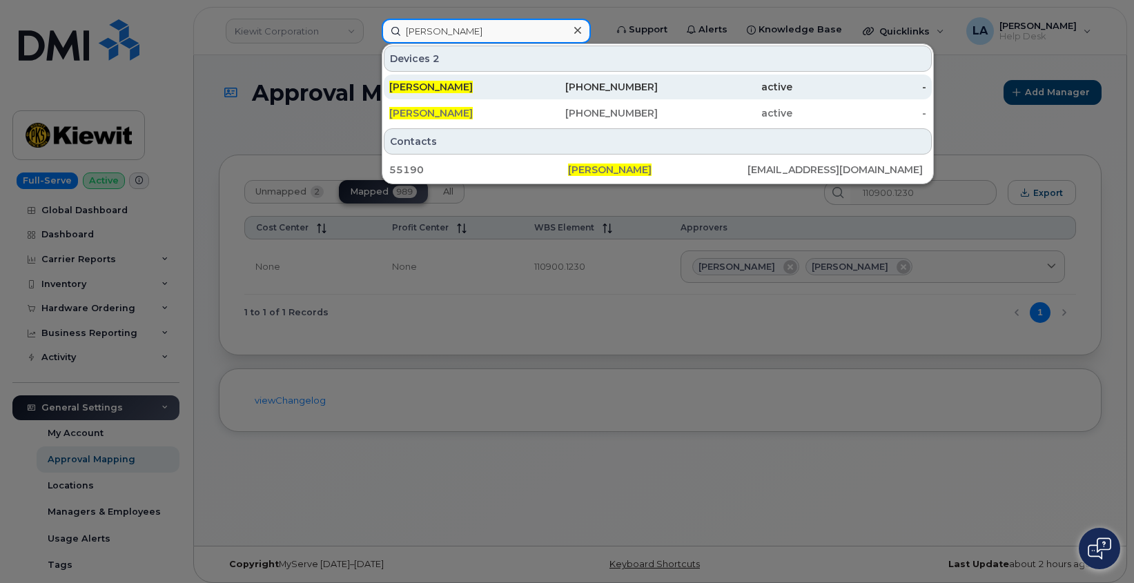
type input "[PERSON_NAME]"
click at [457, 88] on span "[PERSON_NAME]" at bounding box center [430, 87] width 83 height 12
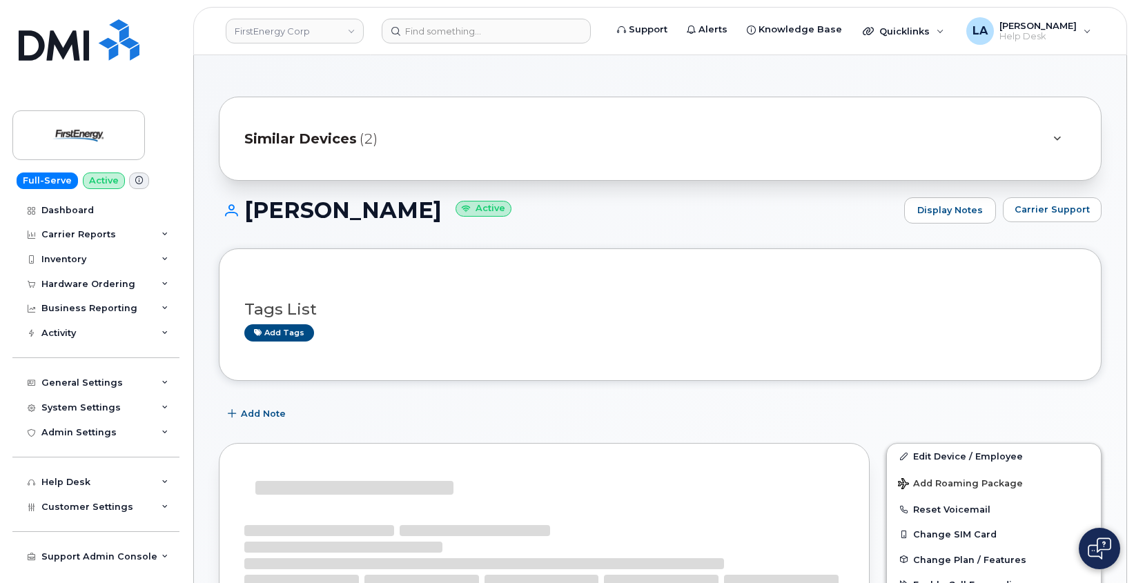
drag, startPoint x: 1116, startPoint y: 230, endPoint x: 1118, endPoint y: 205, distance: 25.6
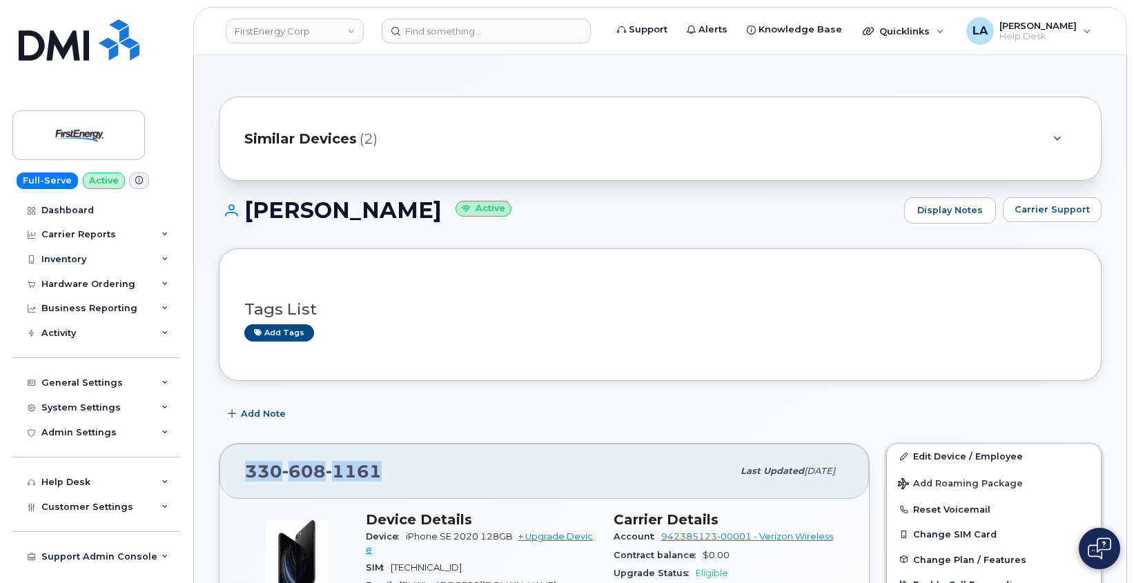
drag, startPoint x: 408, startPoint y: 466, endPoint x: 230, endPoint y: 462, distance: 177.4
click at [230, 462] on div "330 608 1161 Last updated Aug 12, 2025" at bounding box center [543, 471] width 649 height 55
copy span "330 608 1161"
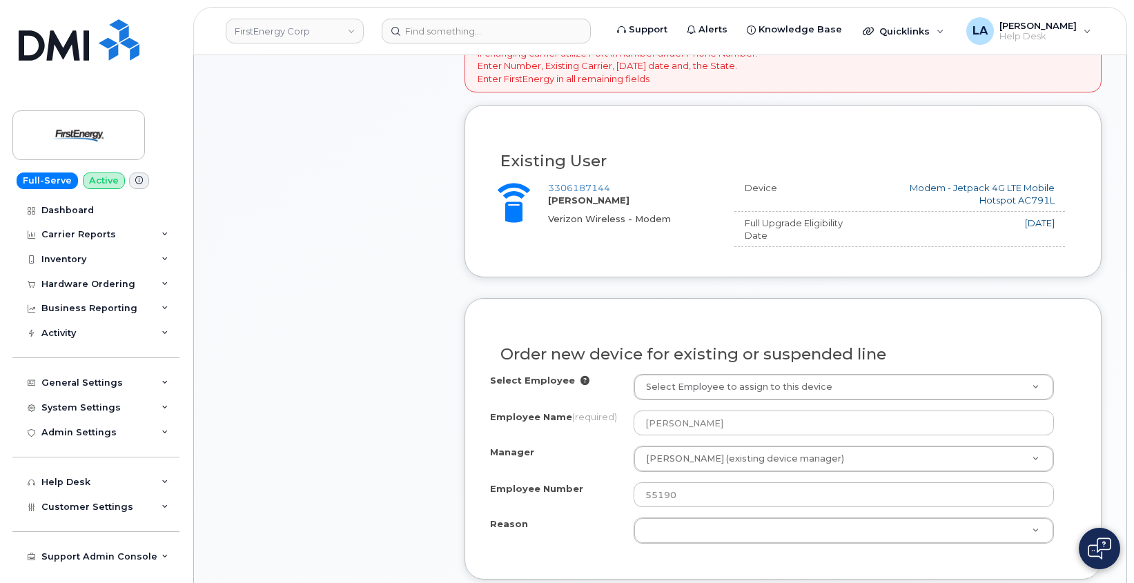
scroll to position [699, 0]
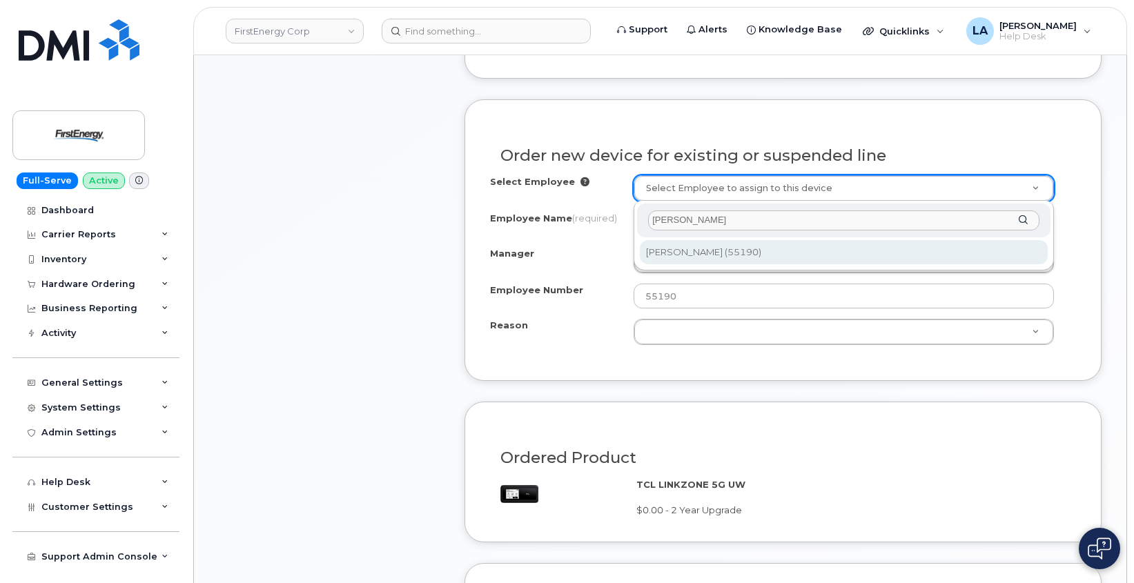
type input "[PERSON_NAME]"
type input "2068039"
type input "[PERSON_NAME]"
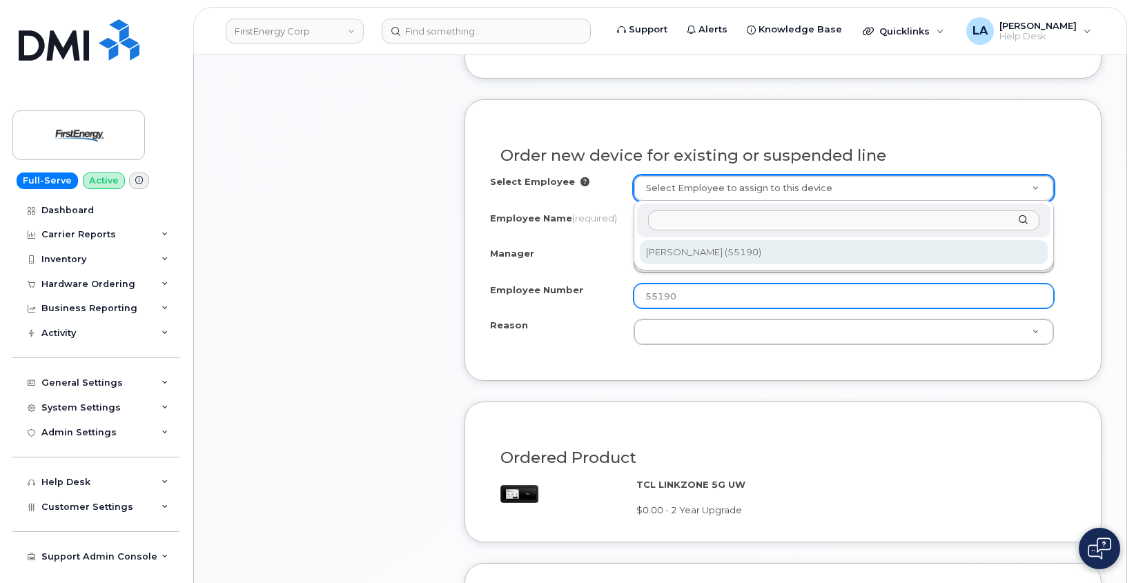
select select "2084351"
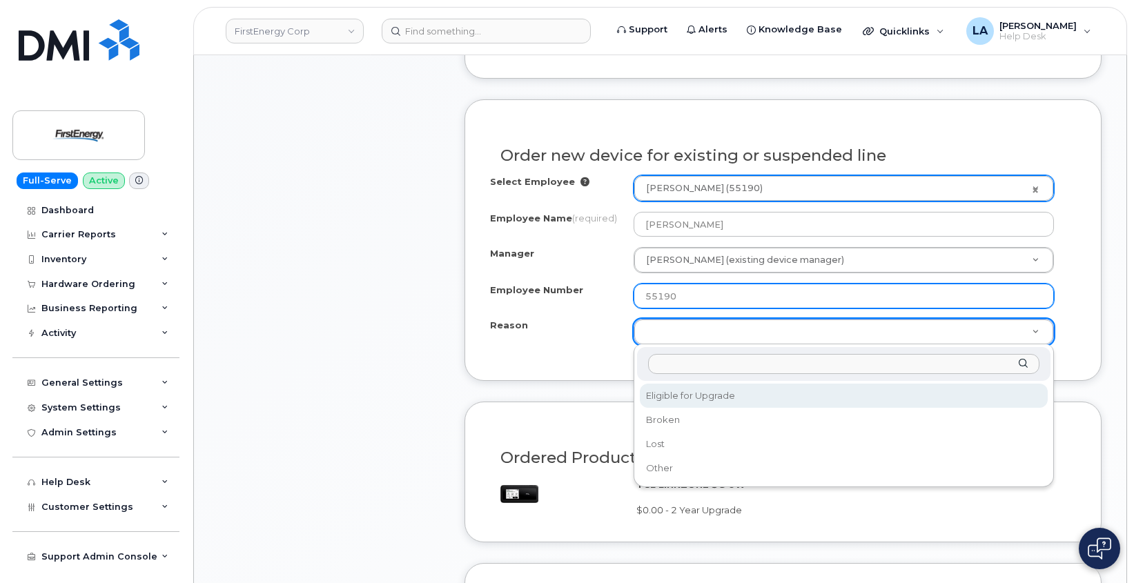
select select "eligible_for_upgrade"
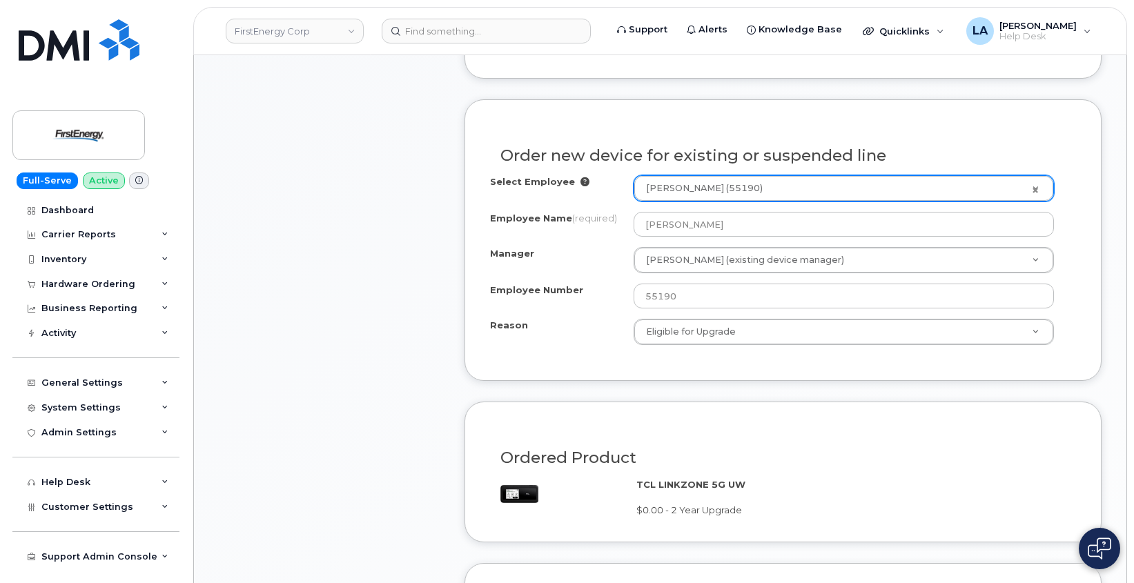
click at [1116, 243] on div "Order No.299532 (in process) Share Order Cancel Order × Share This Order If you…" at bounding box center [660, 380] width 932 height 2048
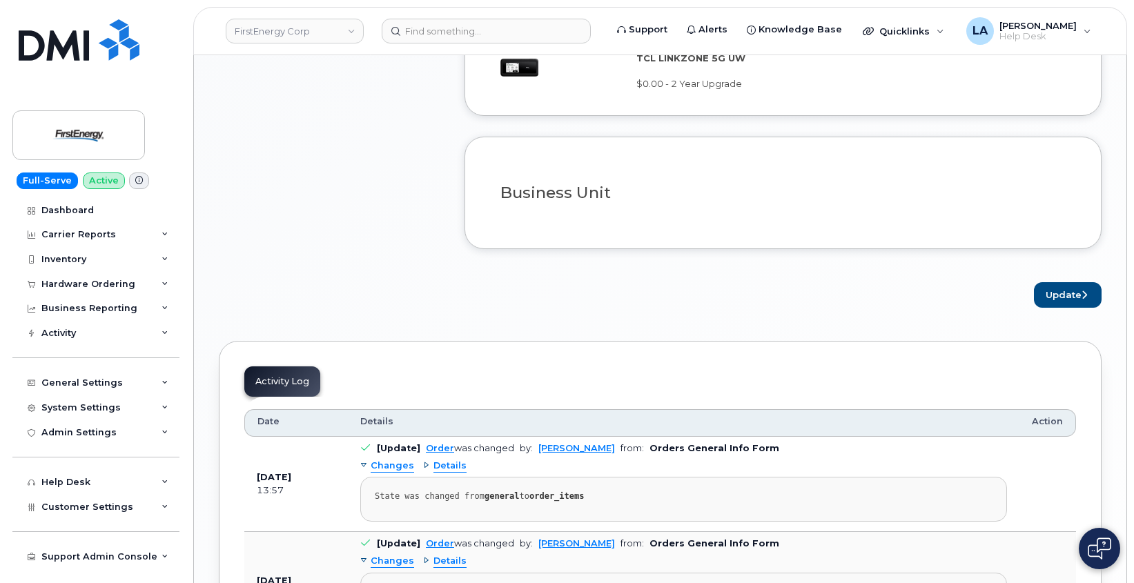
scroll to position [1209, 0]
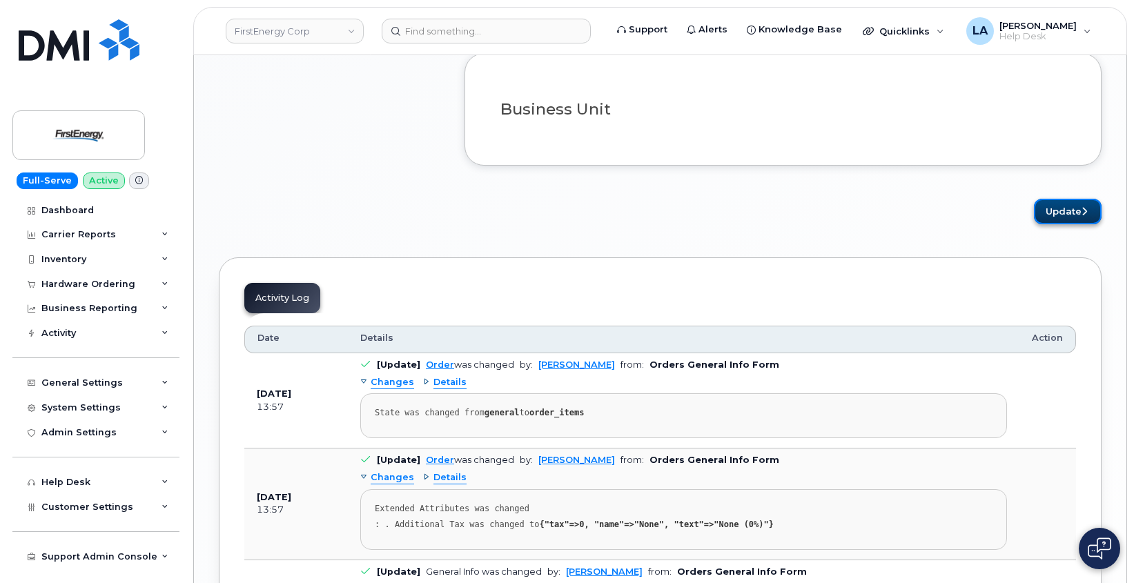
click at [1076, 214] on button "Update" at bounding box center [1068, 212] width 68 height 26
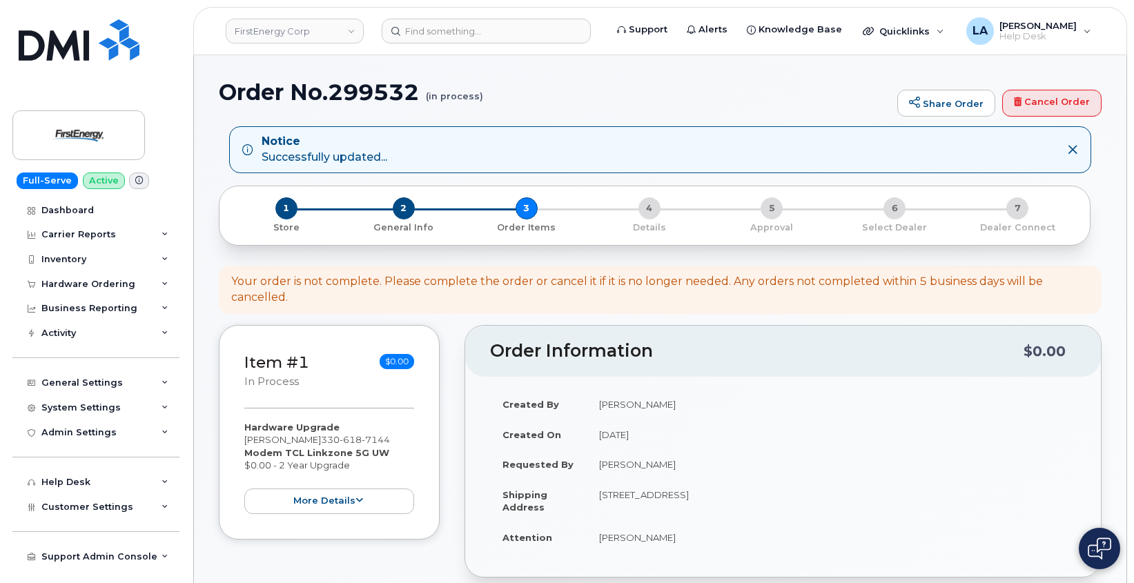
click at [700, 91] on h1 "Order No.299532 (in process)" at bounding box center [554, 92] width 671 height 24
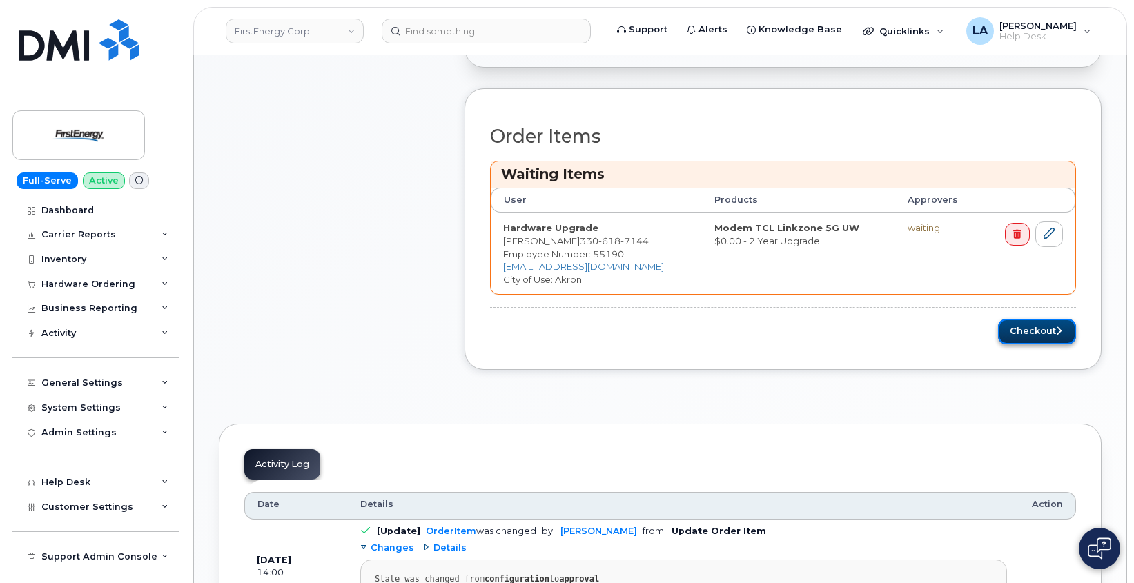
click at [1038, 335] on button "Checkout" at bounding box center [1037, 332] width 78 height 26
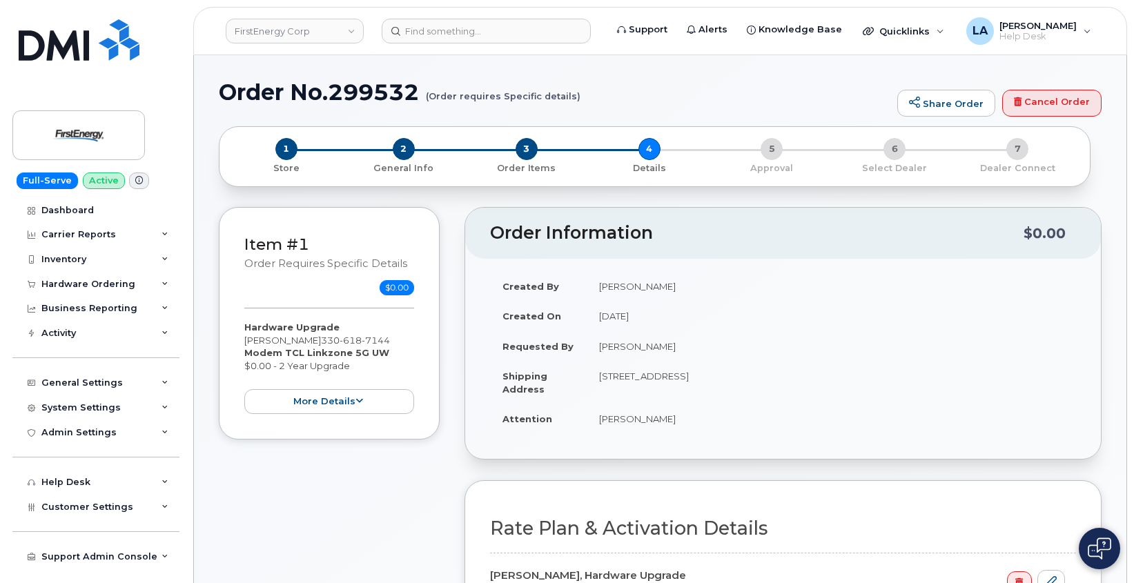
click at [1002, 384] on td "[STREET_ADDRESS]" at bounding box center [830, 382] width 489 height 43
click at [734, 89] on h1 "Order No.299532 (Order requires Specific details)" at bounding box center [554, 92] width 671 height 24
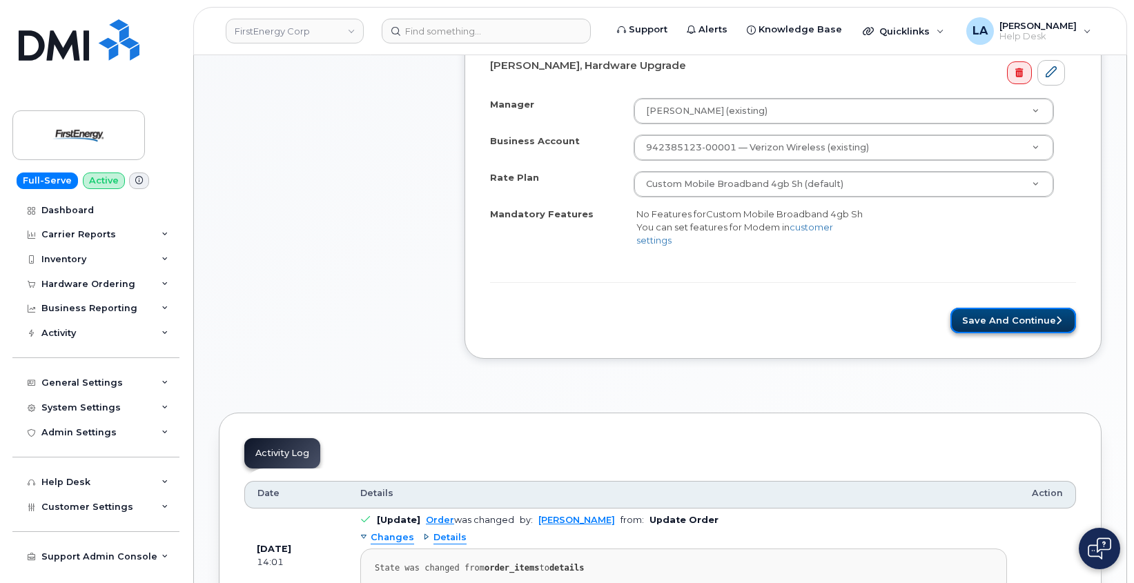
drag, startPoint x: 991, startPoint y: 315, endPoint x: 982, endPoint y: 315, distance: 8.3
click at [990, 315] on button "Save and Continue" at bounding box center [1013, 321] width 126 height 26
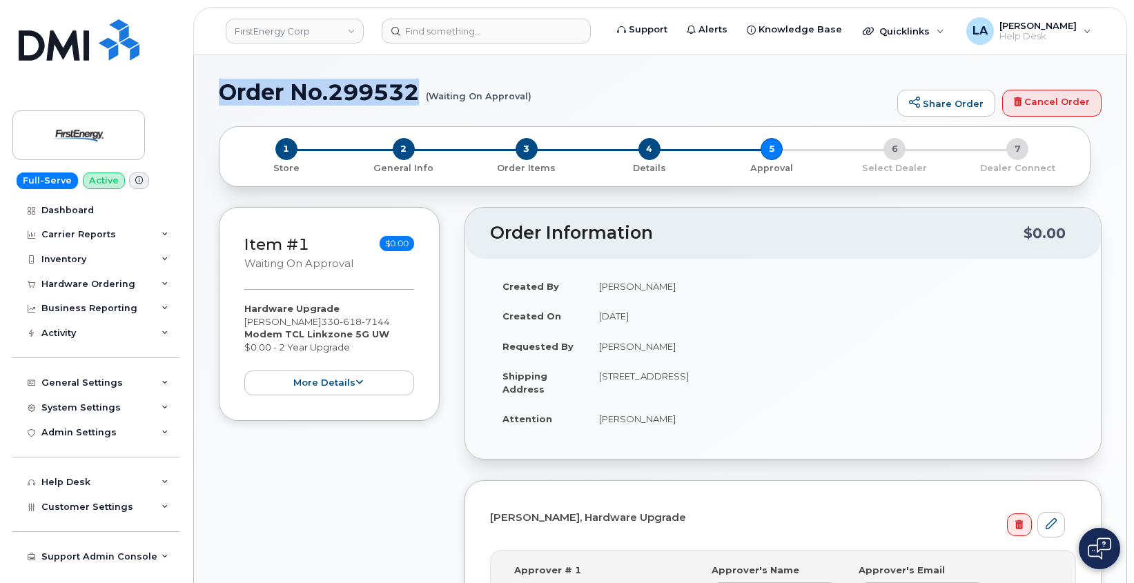
drag, startPoint x: 568, startPoint y: 95, endPoint x: 223, endPoint y: 97, distance: 345.0
click at [223, 97] on h1 "Order No.299532 (Waiting On Approval)" at bounding box center [554, 92] width 671 height 24
click at [217, 93] on div "Order No.299532 (Waiting On Approval) Share Order Cancel Order × Share This Ord…" at bounding box center [660, 592] width 932 height 1075
click at [214, 90] on div "Order No.299532 (Waiting On Approval) Share Order Cancel Order × Share This Ord…" at bounding box center [660, 592] width 932 height 1075
drag, startPoint x: 220, startPoint y: 83, endPoint x: 538, endPoint y: 106, distance: 318.9
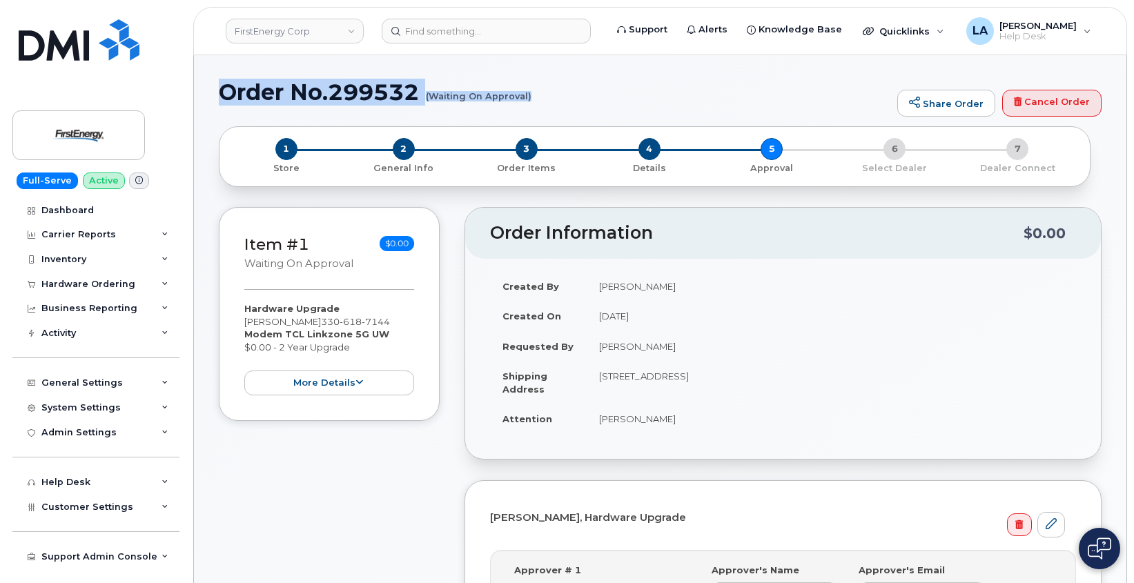
click at [538, 106] on div "Order No.299532 (Waiting On Approval) Share Order Cancel Order" at bounding box center [660, 103] width 882 height 46
copy h1 "Order No.299532 (Waiting On Approval)"
